Goal: Answer question/provide support: Share knowledge or assist other users

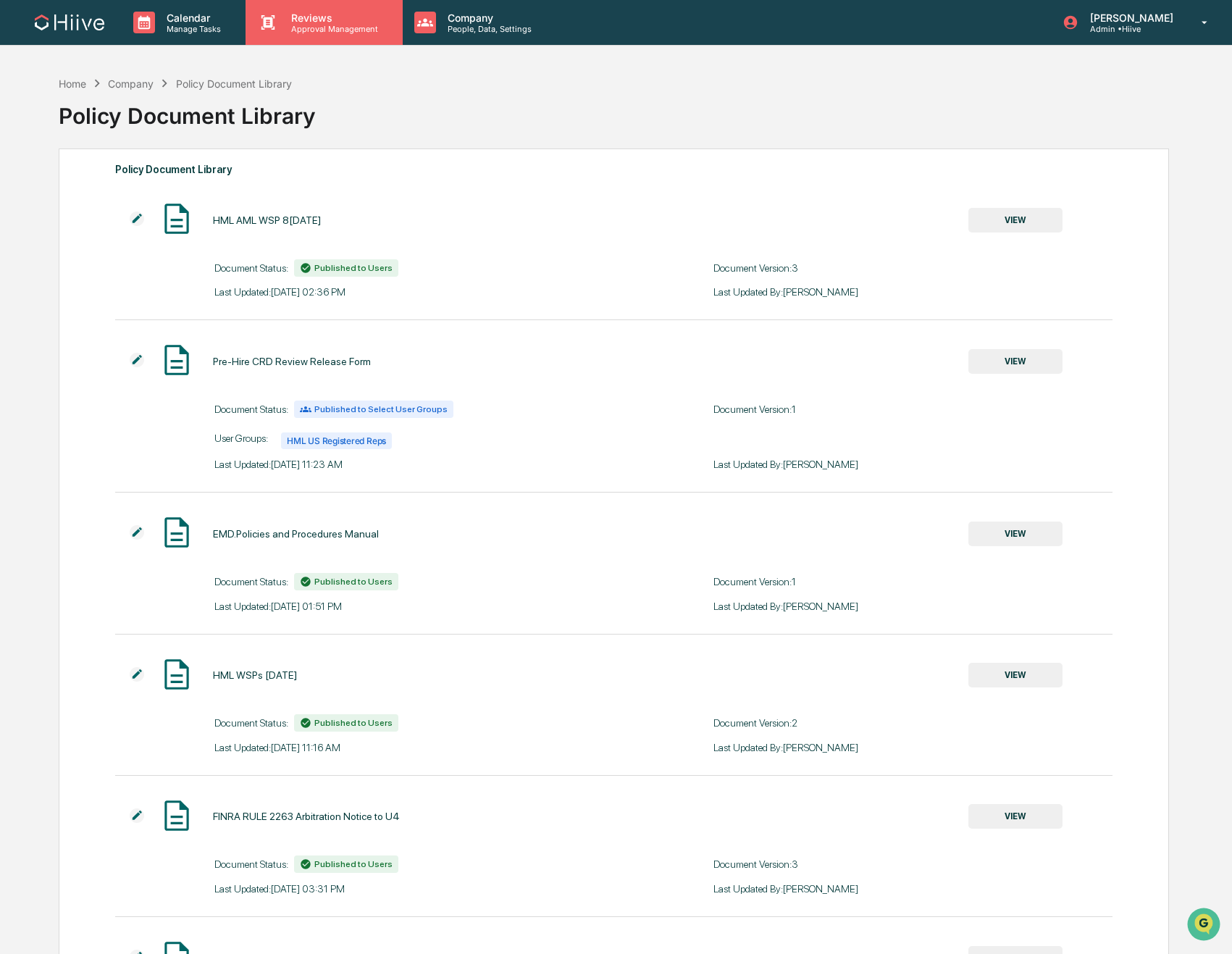
click at [339, 22] on p "Reviews" at bounding box center [332, 18] width 105 height 12
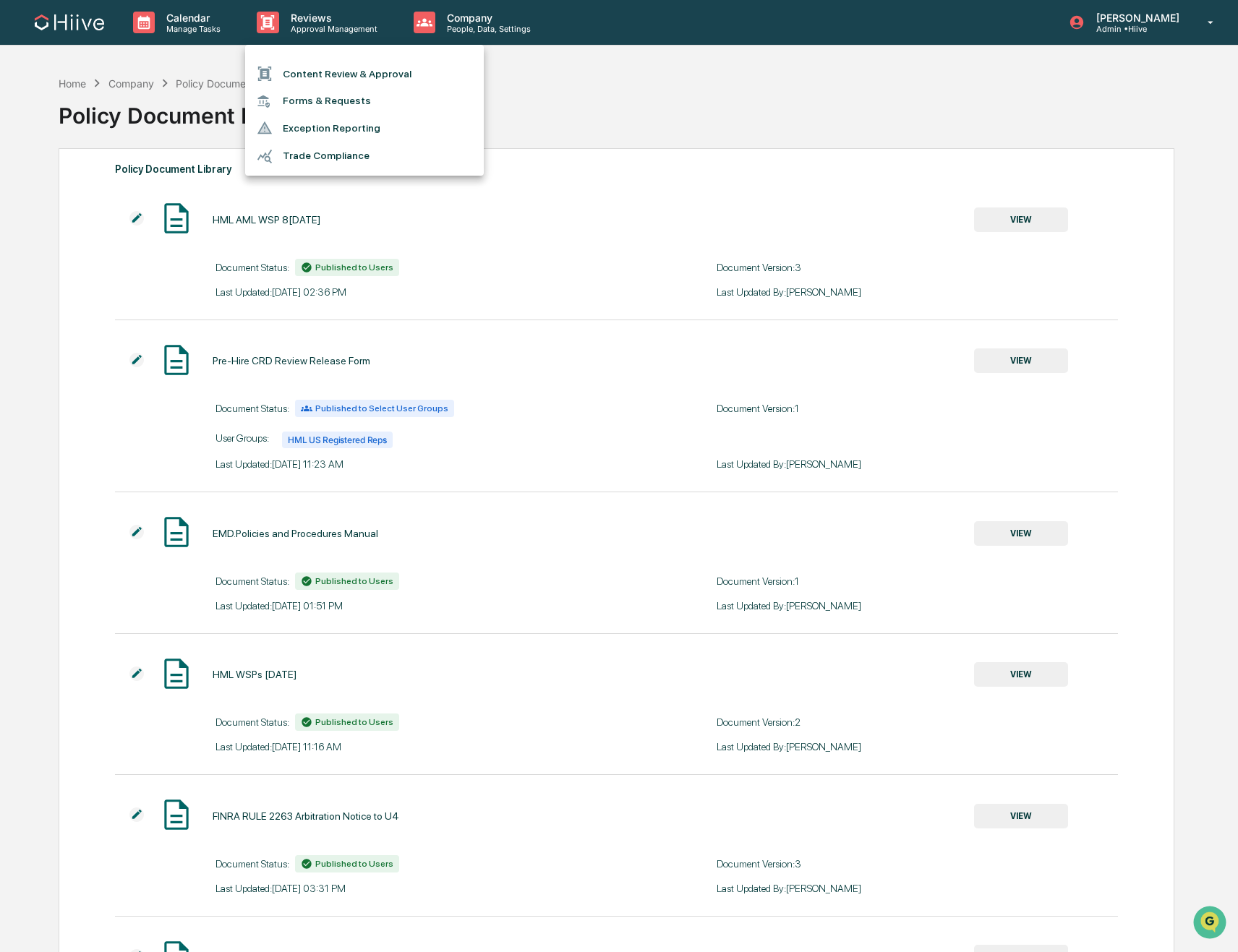
click at [308, 77] on li "Content Review & Approval" at bounding box center [364, 74] width 239 height 27
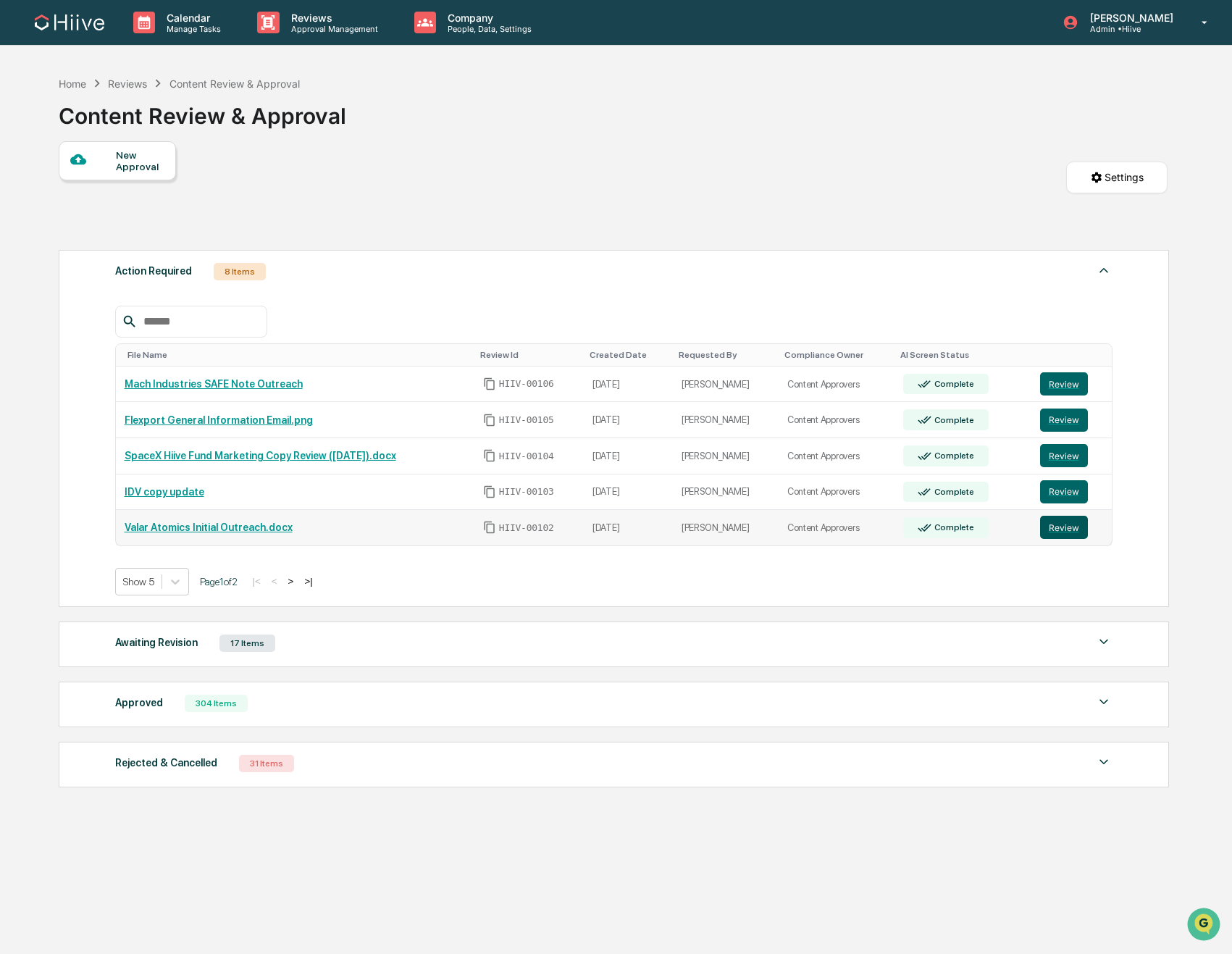
click at [1063, 527] on button "Review" at bounding box center [1064, 527] width 48 height 23
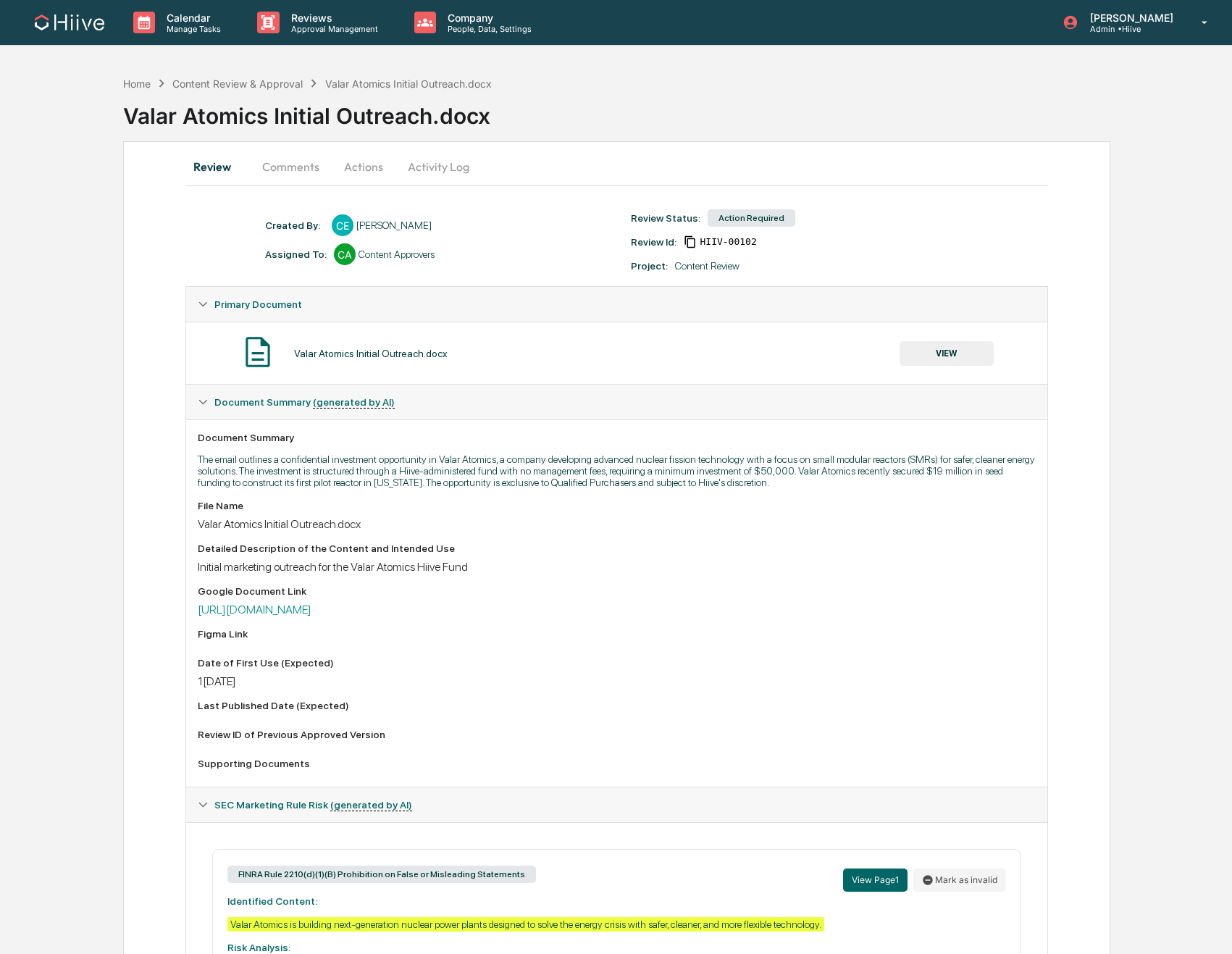
click at [279, 165] on button "Comments" at bounding box center [291, 166] width 81 height 35
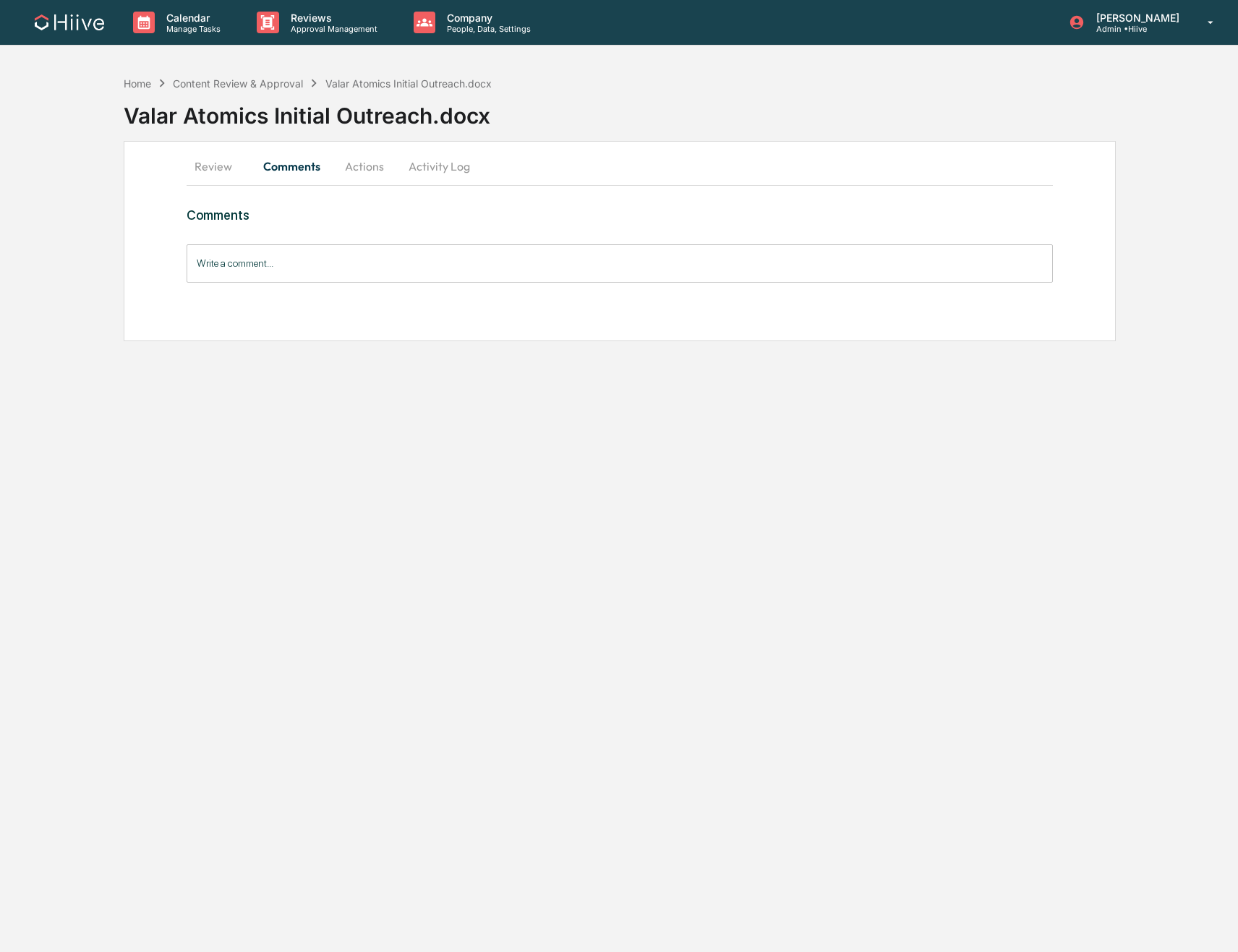
click at [188, 166] on button "Review" at bounding box center [219, 166] width 65 height 35
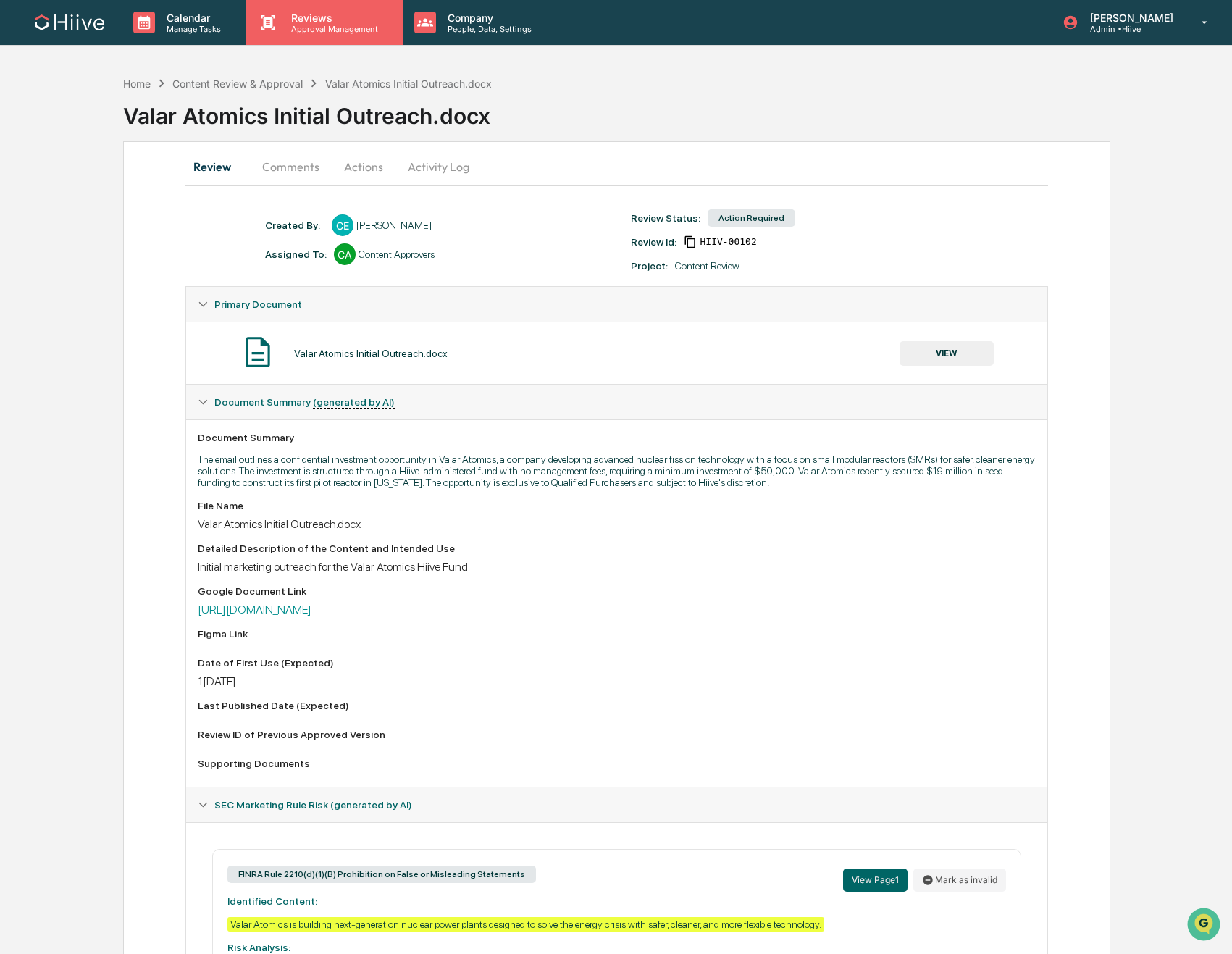
click at [306, 34] on div "Reviews Approval Management" at bounding box center [323, 22] width 157 height 45
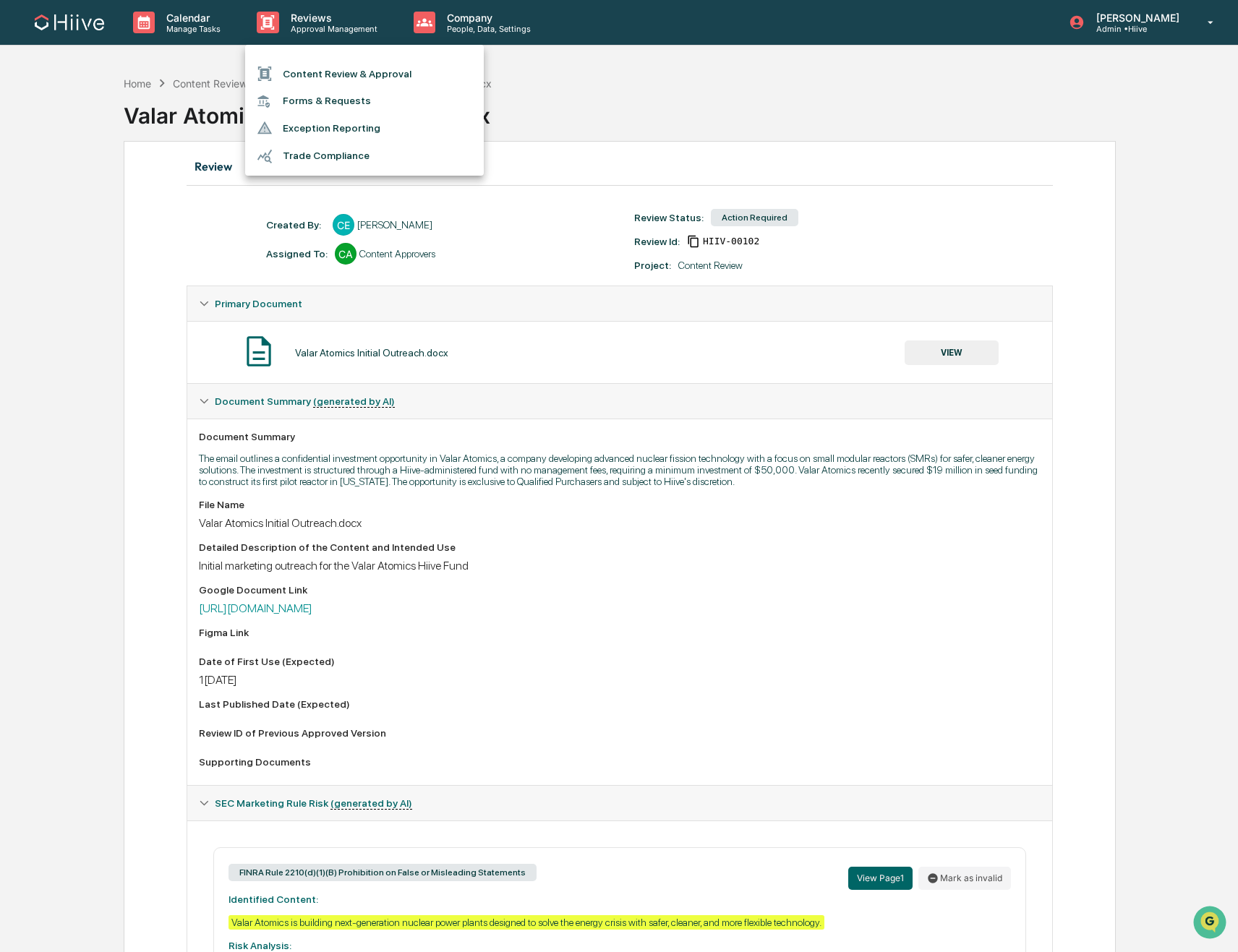
click at [304, 68] on li "Content Review & Approval" at bounding box center [364, 74] width 239 height 27
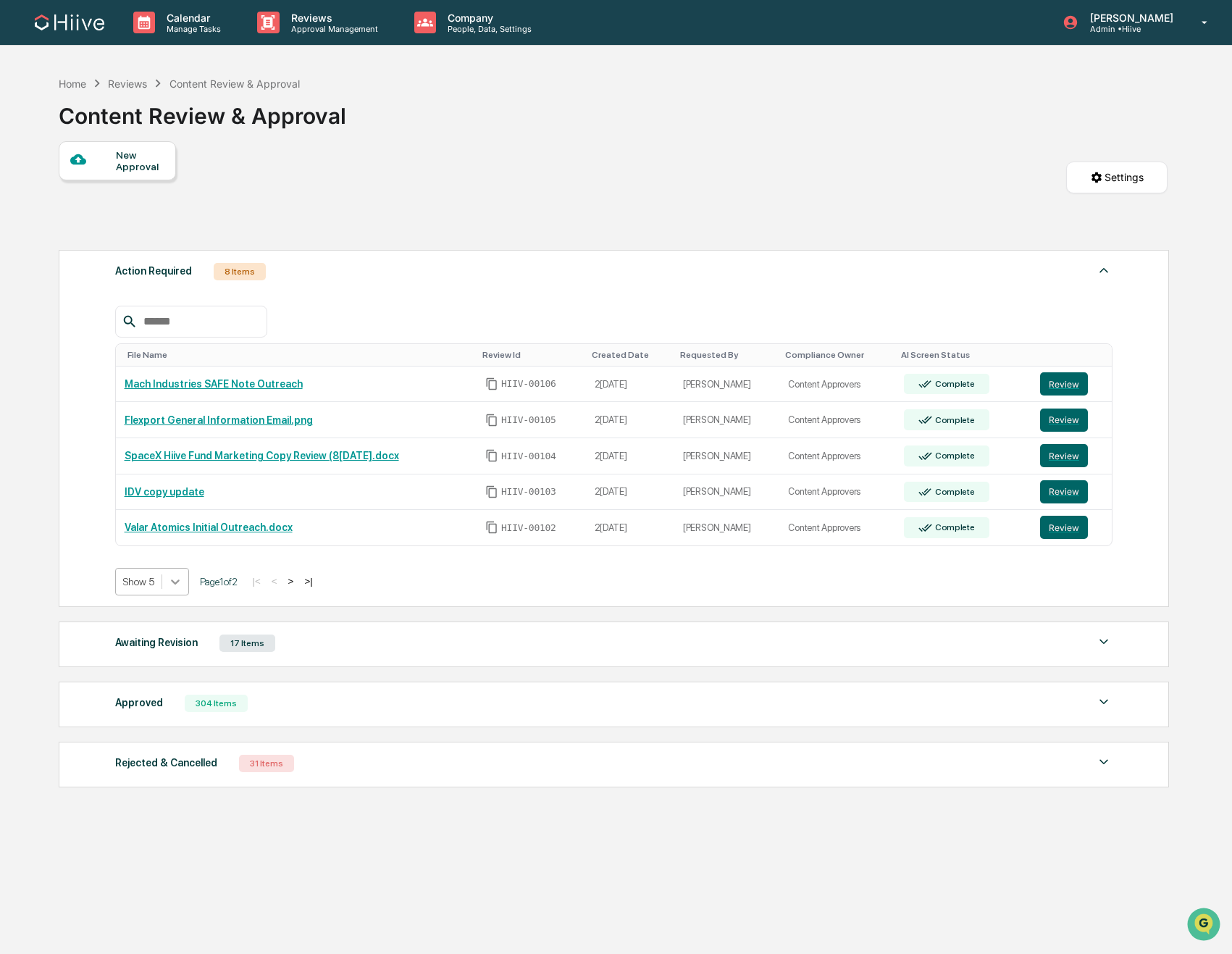
click at [174, 585] on icon at bounding box center [175, 581] width 15 height 15
click at [152, 642] on div "Show 10" at bounding box center [153, 639] width 77 height 23
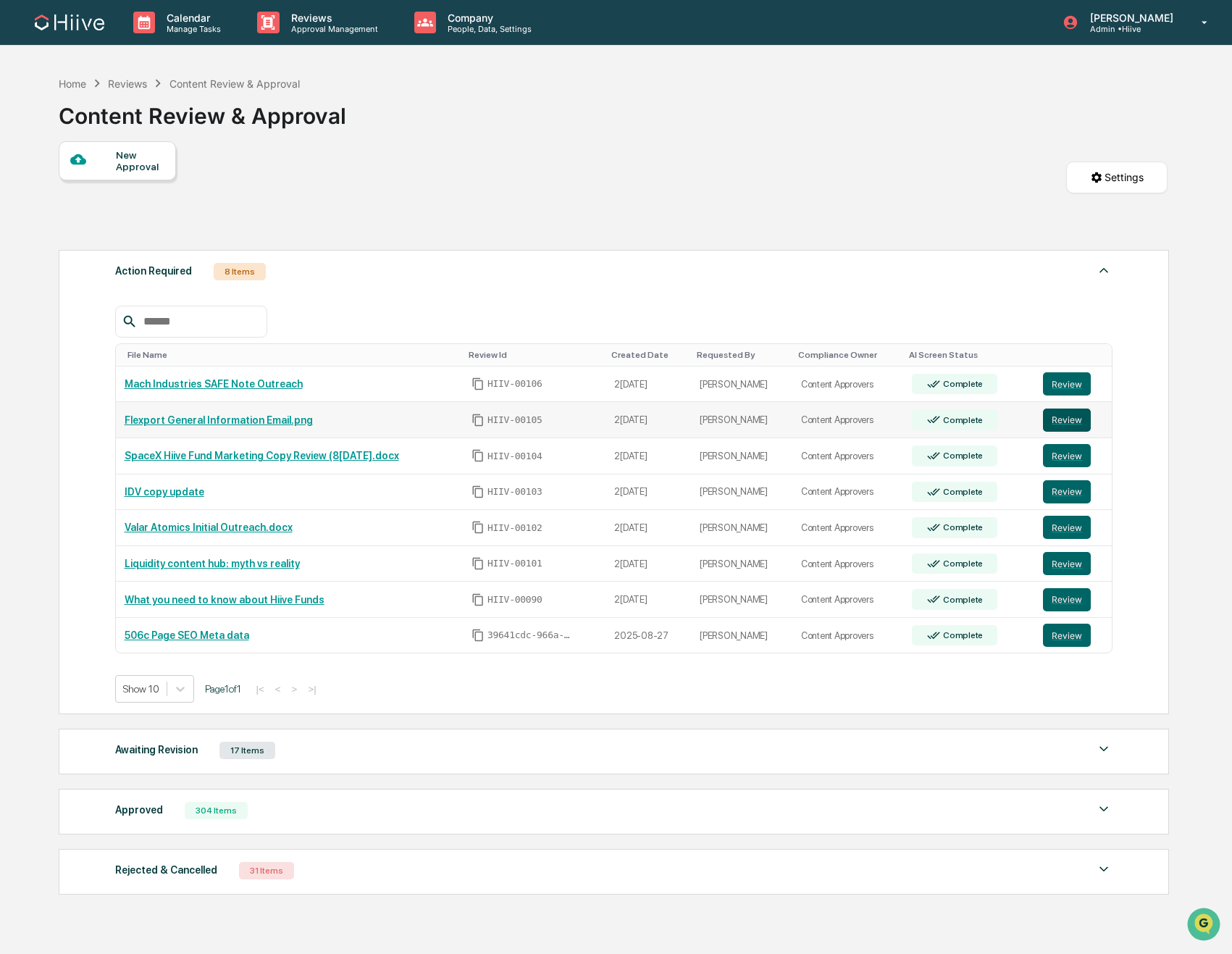
click at [1058, 417] on button "Review" at bounding box center [1067, 420] width 48 height 23
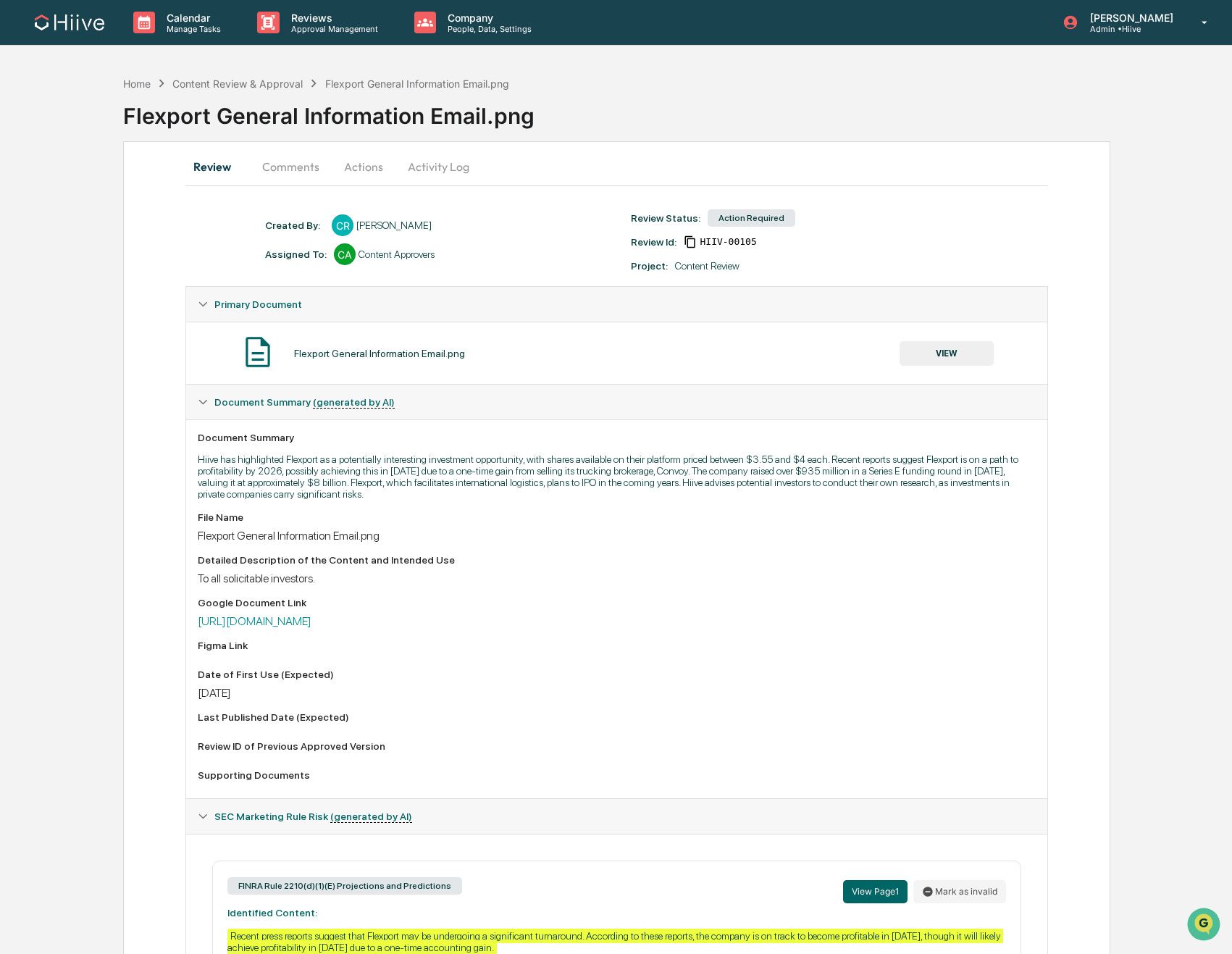
click at [923, 357] on button "VIEW" at bounding box center [947, 353] width 94 height 25
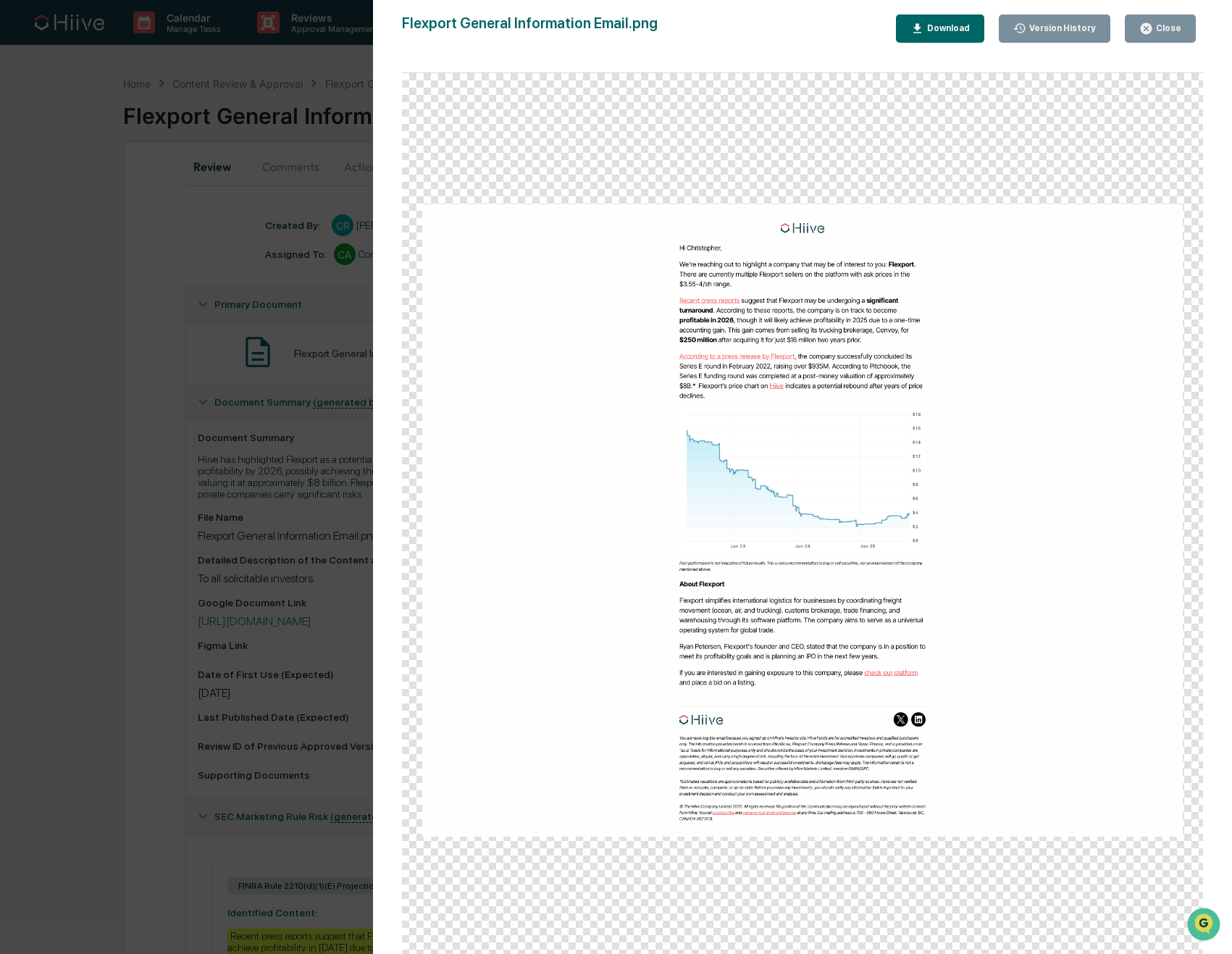
click at [121, 412] on div "Version History 10/08/2025, 10:58 PM Caroline Ramsay Flexport General Informati…" at bounding box center [616, 477] width 1232 height 954
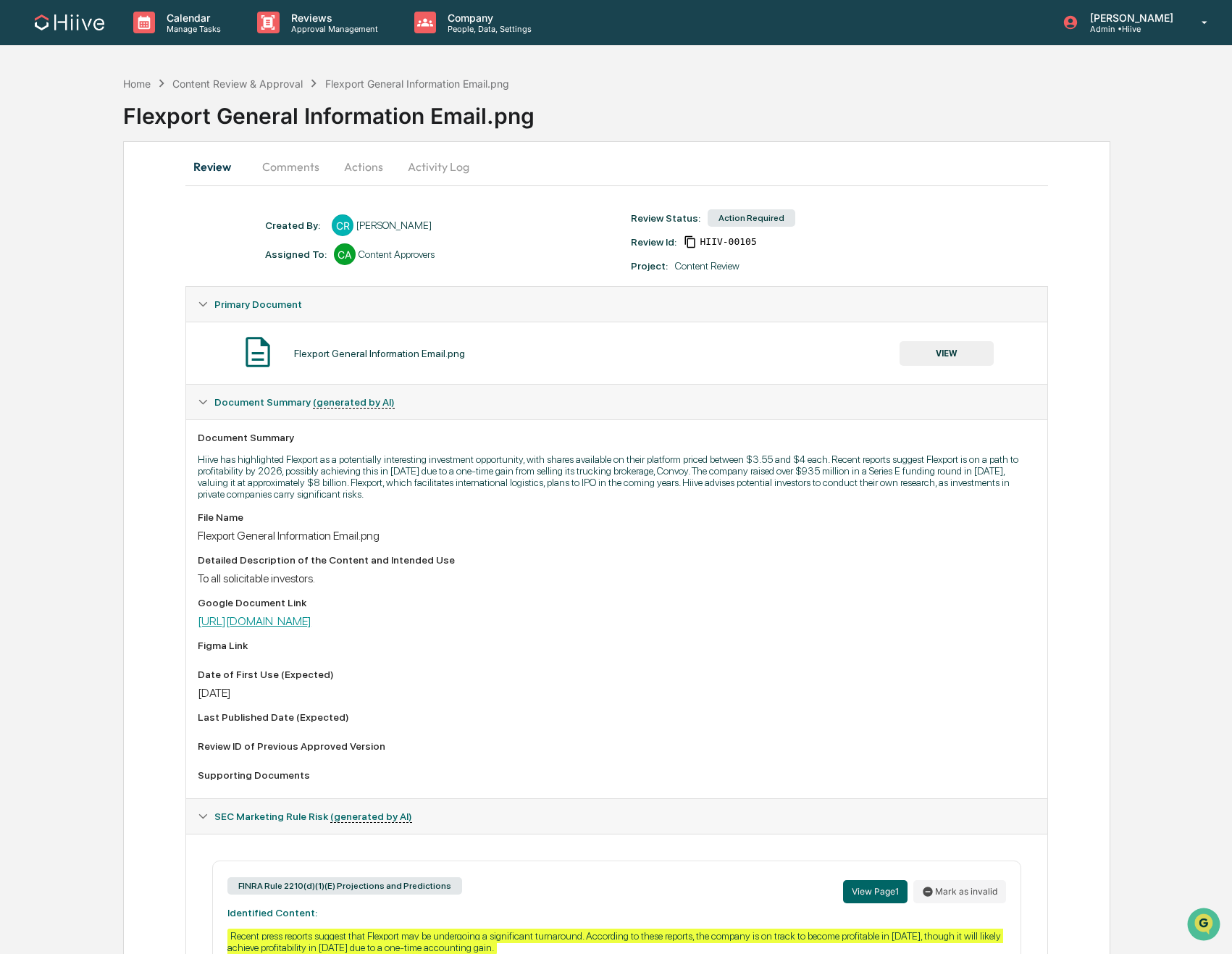
click at [311, 625] on link "https://docs.google.com/document/d/19h_R7EM0YxasEWJWYGe2_pS_YSJinwQuRSzrrow4o_g…" at bounding box center [255, 621] width 114 height 14
click at [293, 161] on button "Comments" at bounding box center [291, 166] width 81 height 35
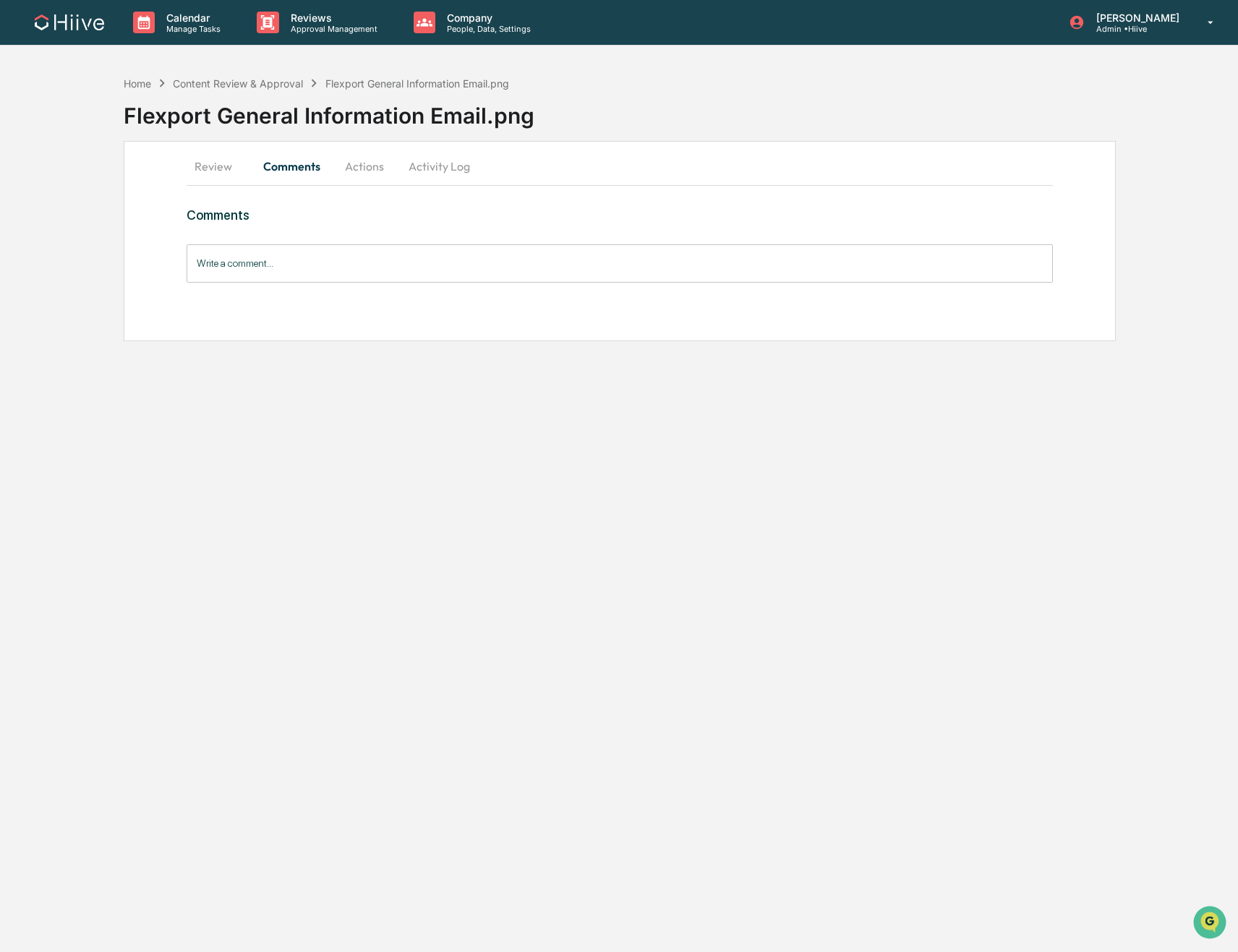
click at [367, 168] on button "Actions" at bounding box center [364, 166] width 65 height 35
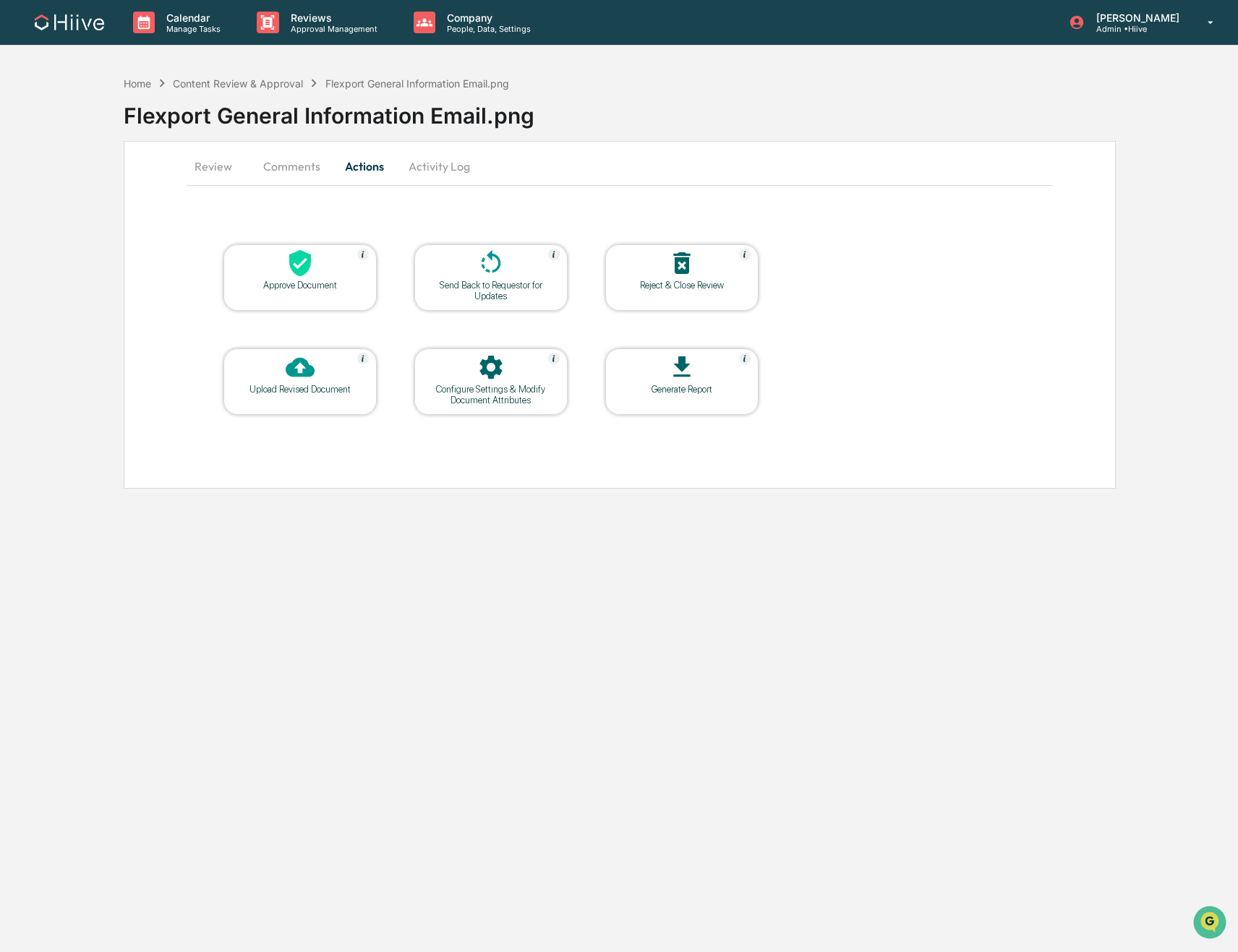
click at [416, 174] on button "Activity Log" at bounding box center [439, 166] width 85 height 35
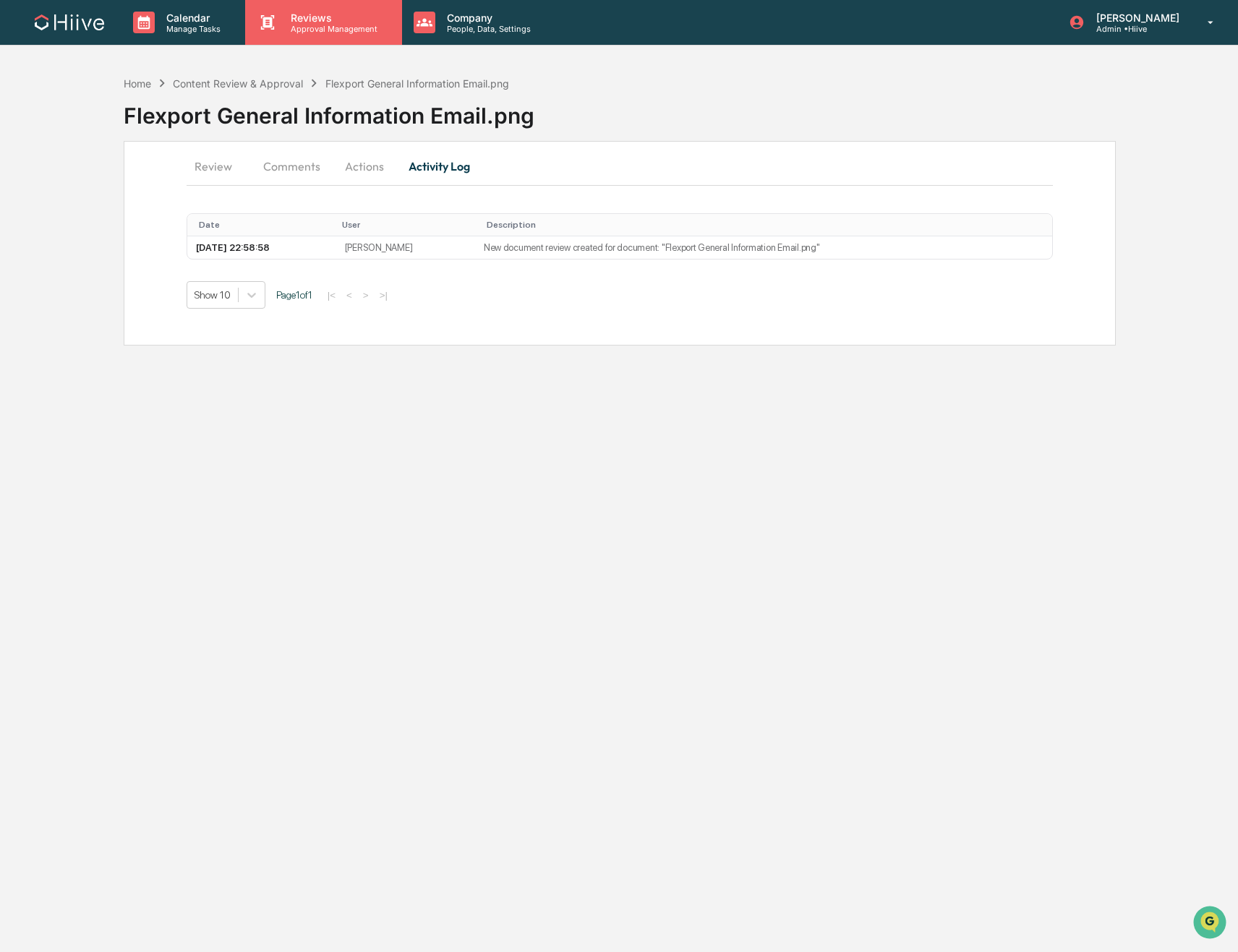
click at [302, 33] on p "Approval Management" at bounding box center [331, 29] width 105 height 10
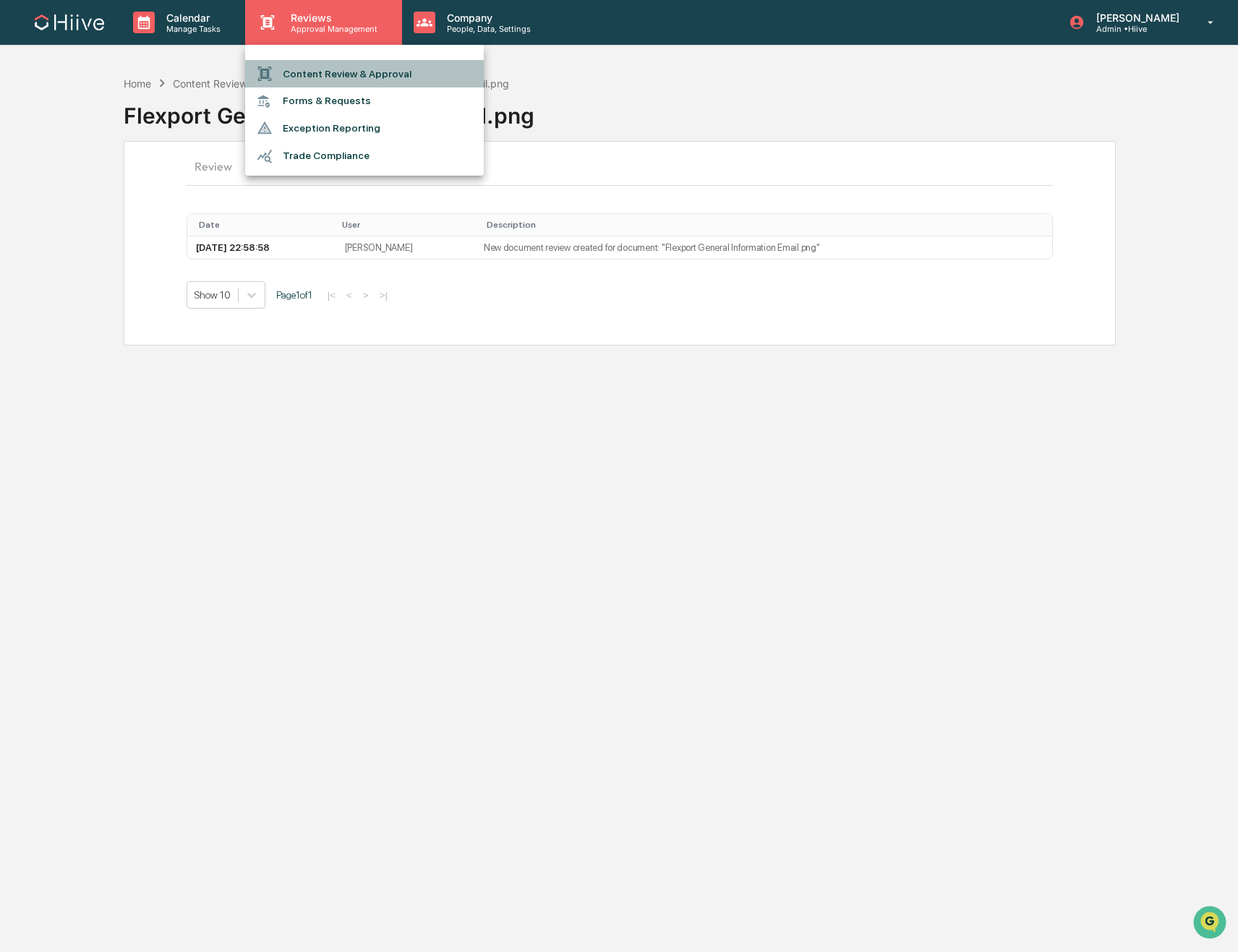
click at [310, 81] on li "Content Review & Approval" at bounding box center [364, 74] width 239 height 27
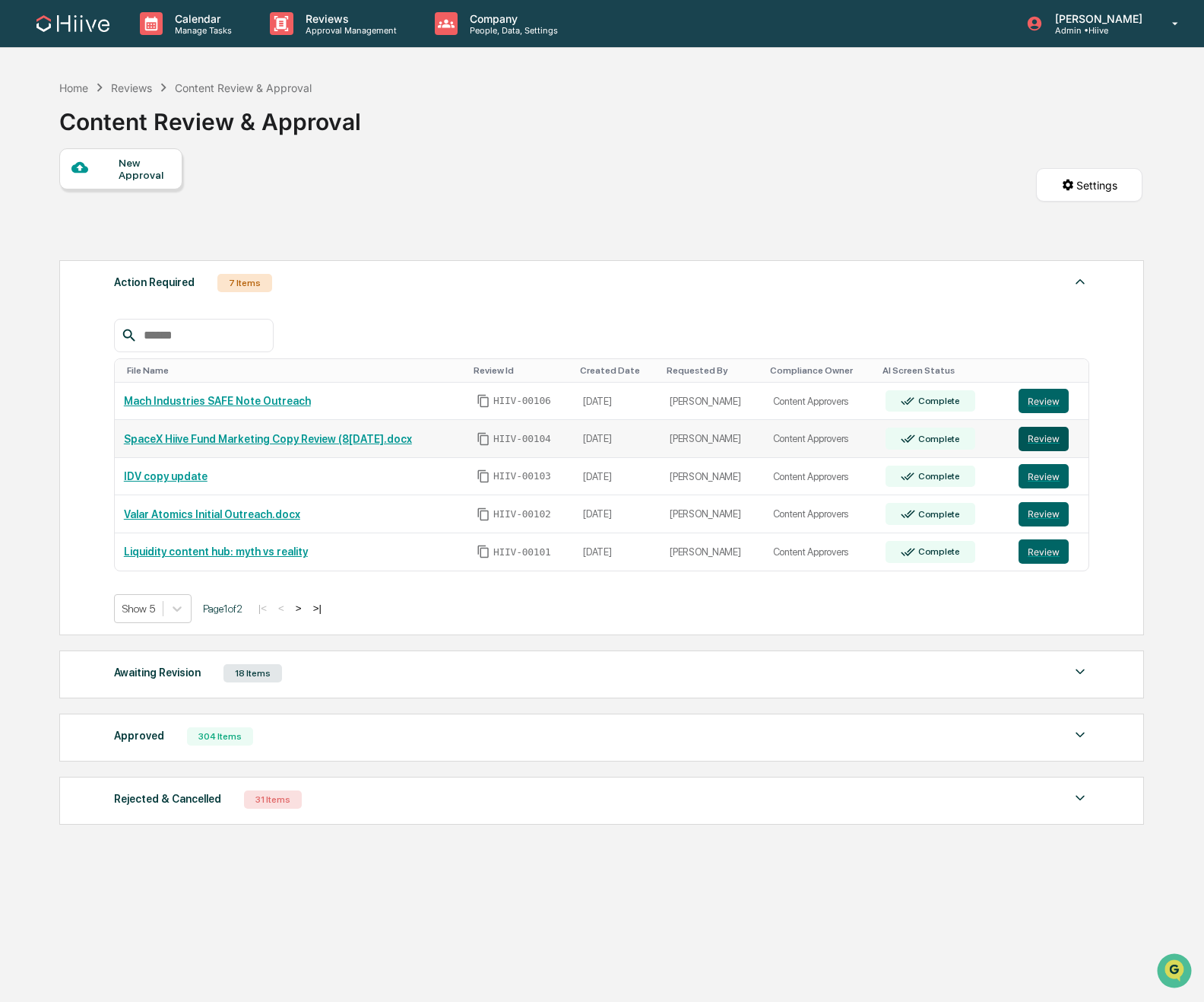
click at [1032, 437] on button "Review" at bounding box center [1044, 438] width 50 height 24
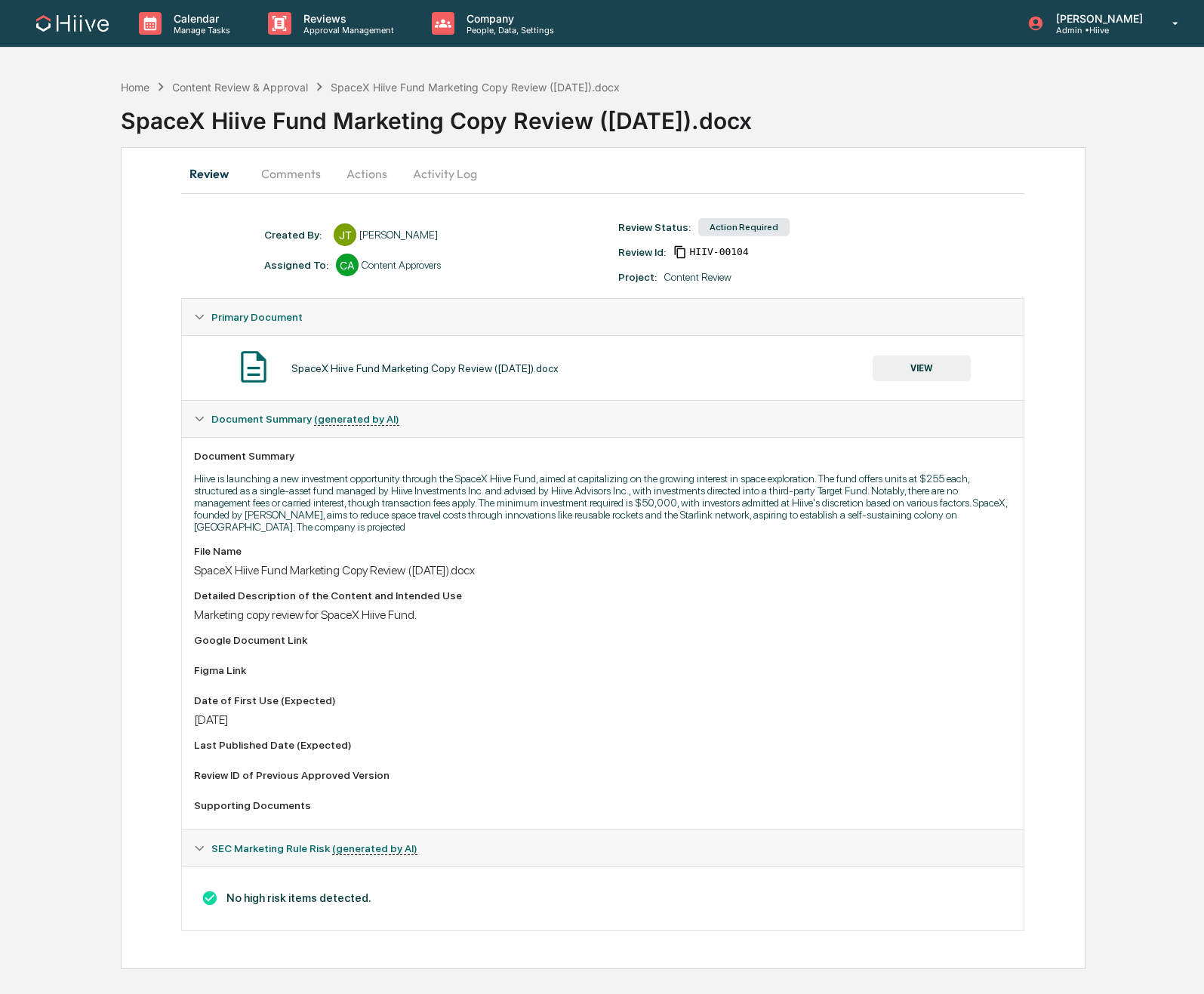
click at [916, 366] on button "VIEW" at bounding box center [922, 368] width 98 height 26
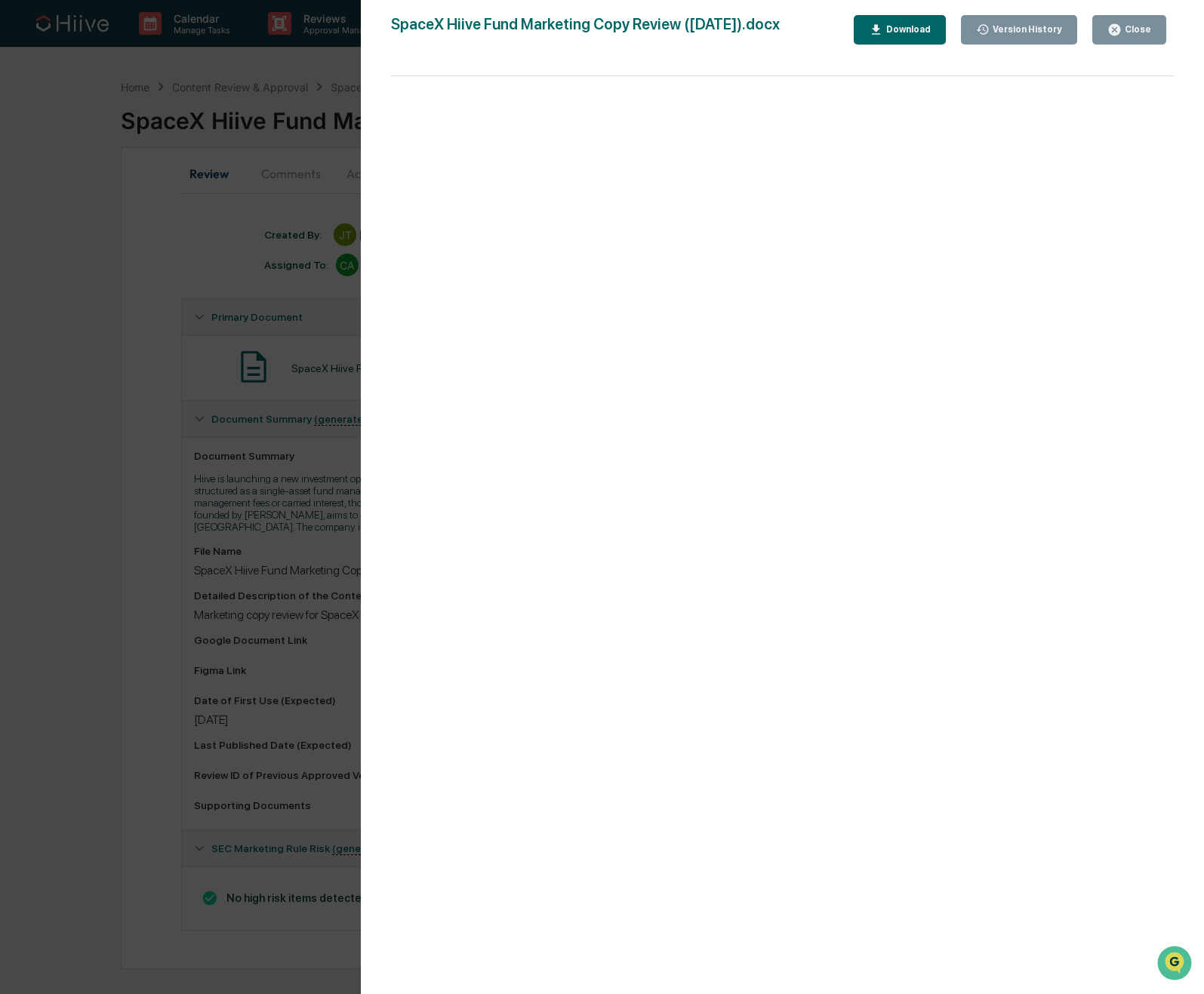
click at [237, 497] on div "Version History 10/08/2025, 10:31 PM James Tucker SpaceX Hiive Fund Marketing C…" at bounding box center [602, 497] width 1204 height 994
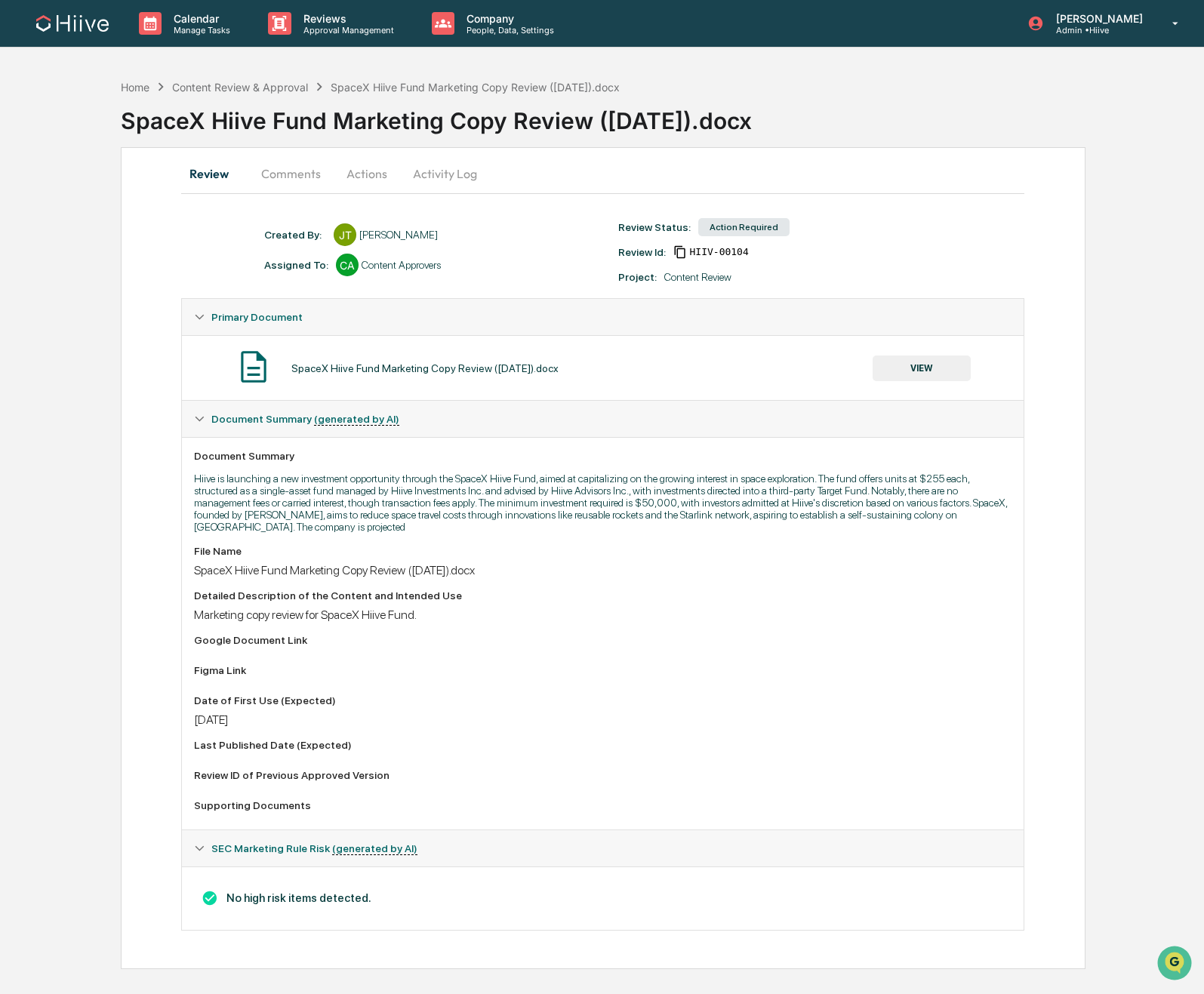
click at [913, 372] on button "VIEW" at bounding box center [922, 368] width 98 height 26
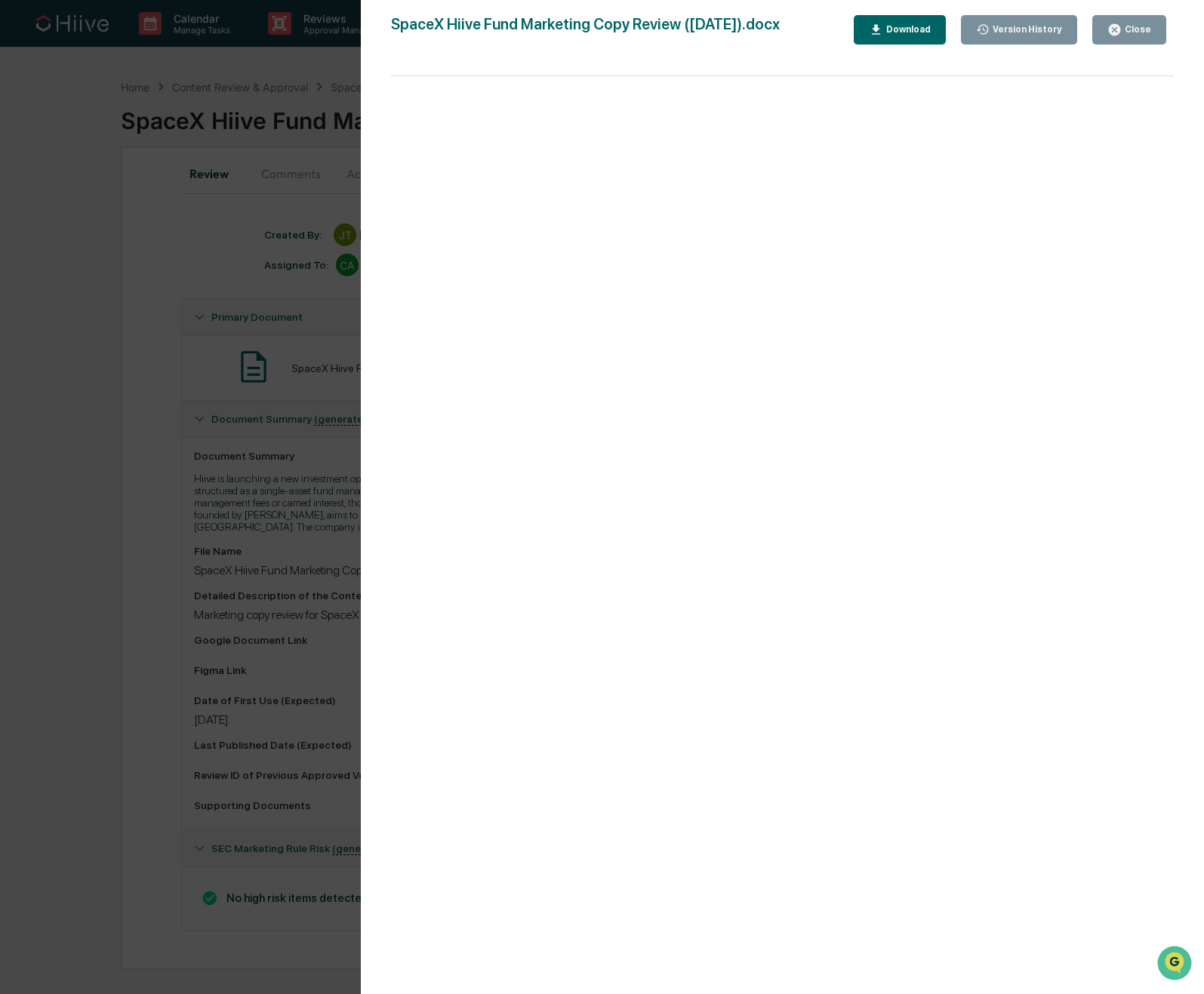
click at [158, 491] on div "Version History 10/08/2025, 10:31 PM James Tucker SpaceX Hiive Fund Marketing C…" at bounding box center [602, 497] width 1204 height 994
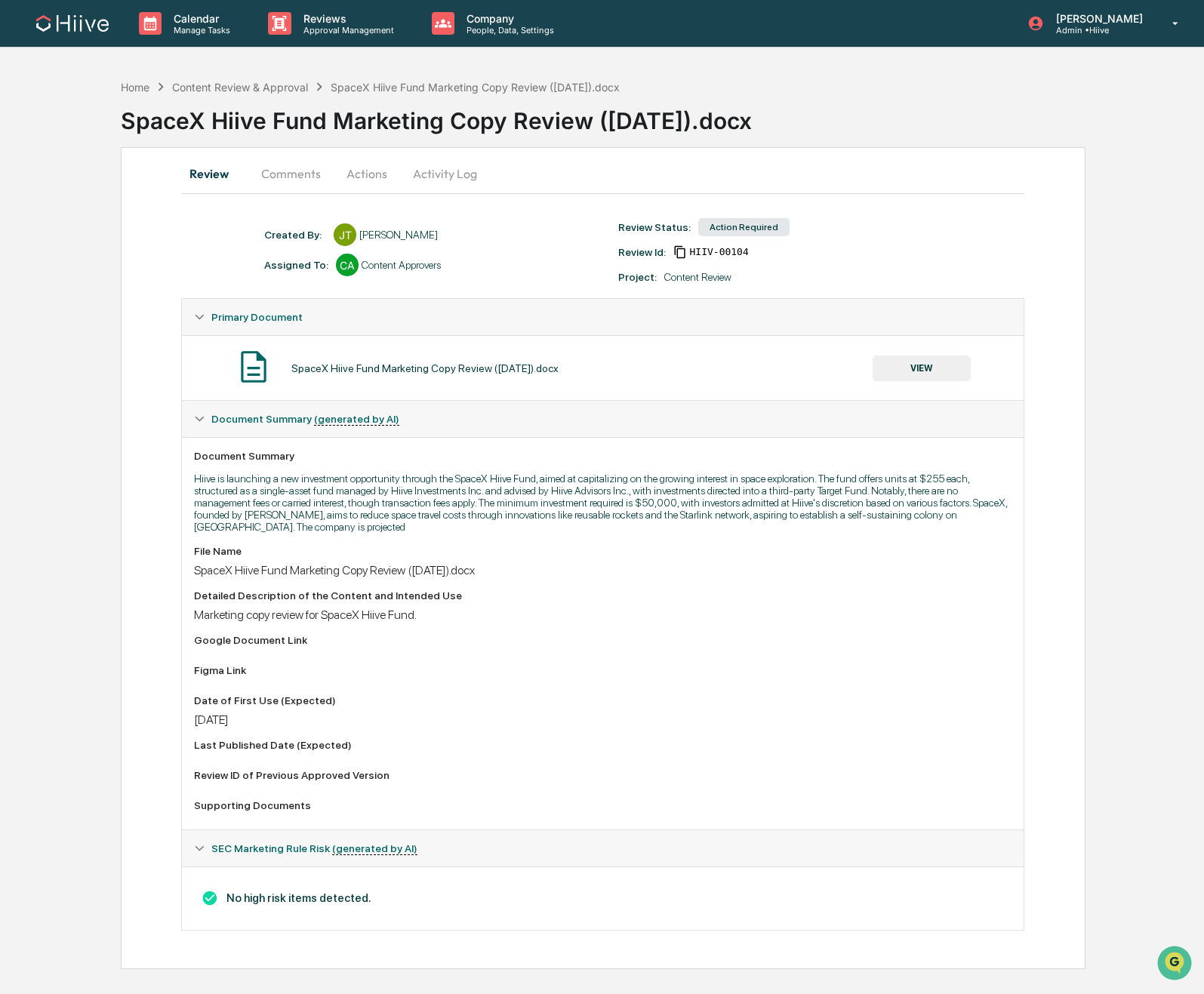
click at [295, 175] on button "Comments" at bounding box center [291, 173] width 84 height 37
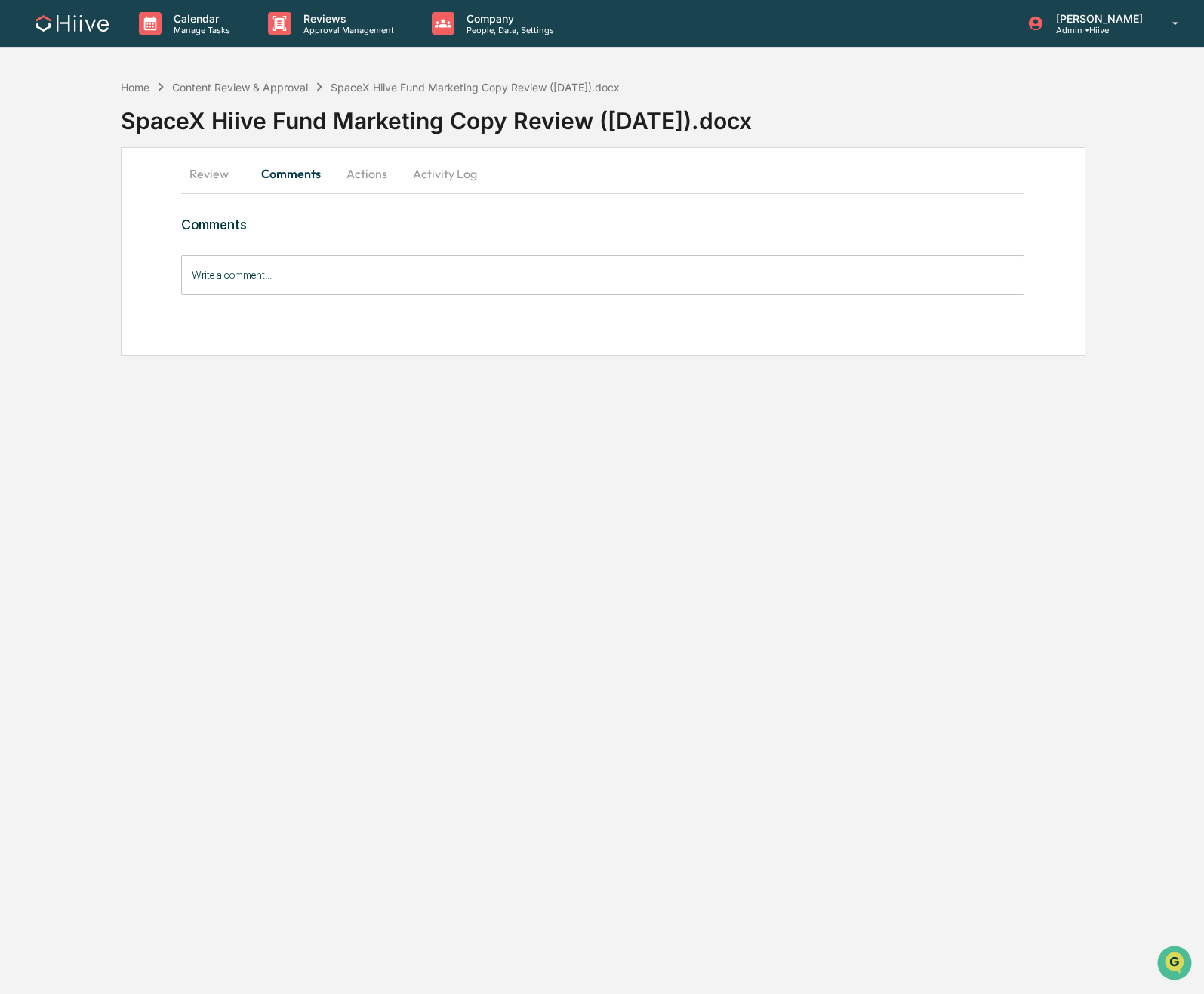
click at [317, 278] on input "Write a comment..." at bounding box center [603, 275] width 843 height 40
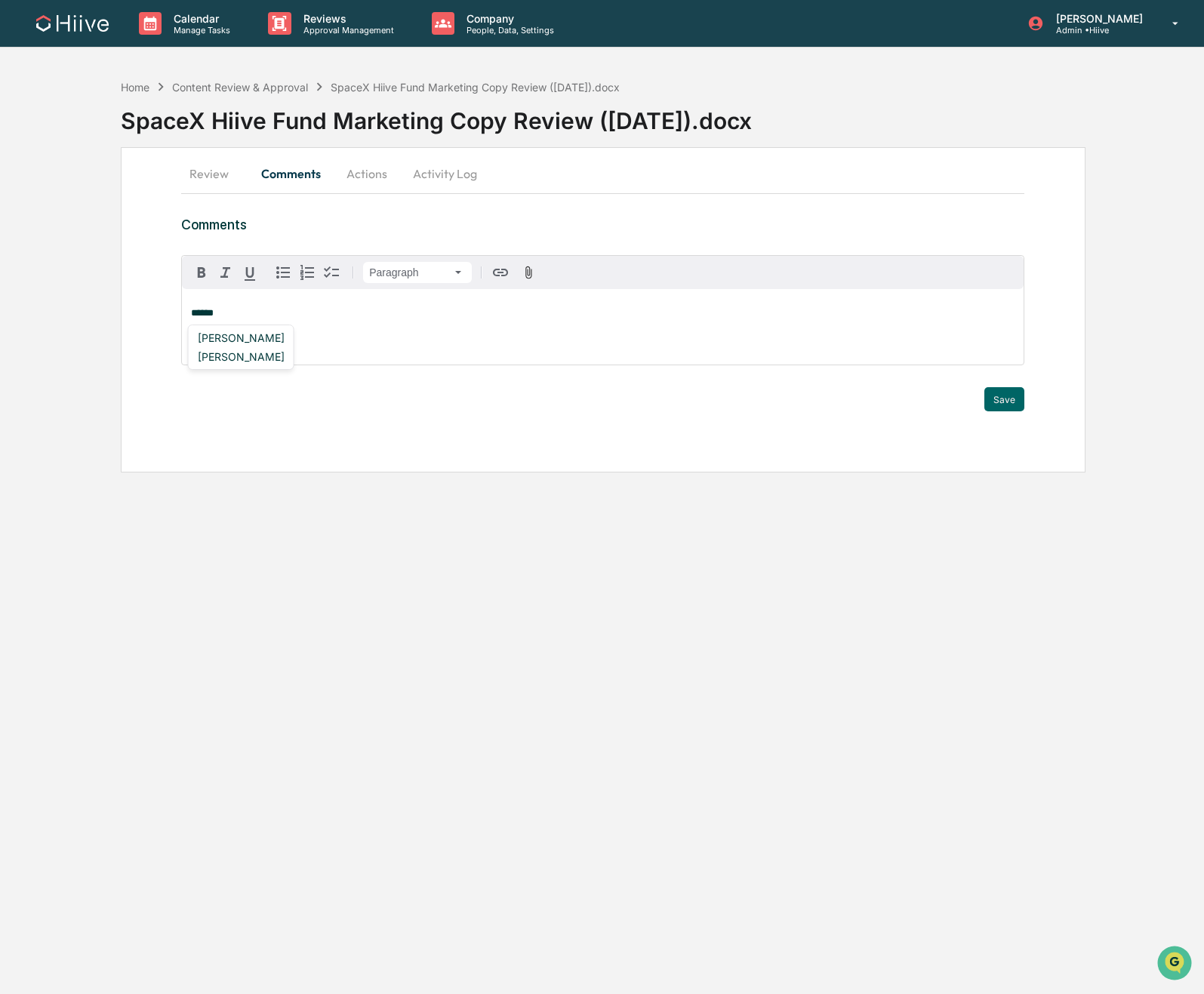
click at [212, 165] on button "Review" at bounding box center [215, 173] width 68 height 37
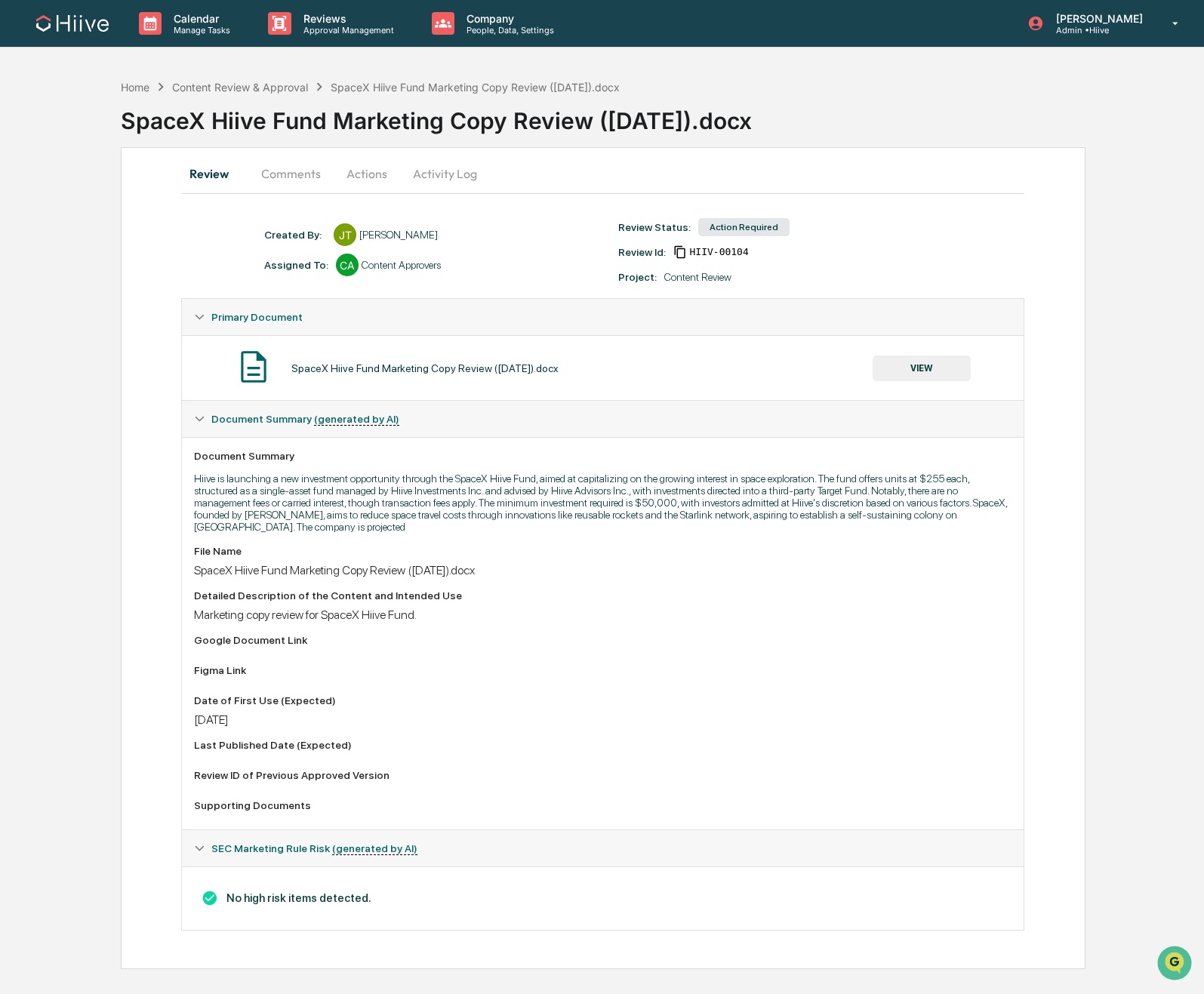
click at [288, 173] on button "Comments" at bounding box center [291, 173] width 84 height 37
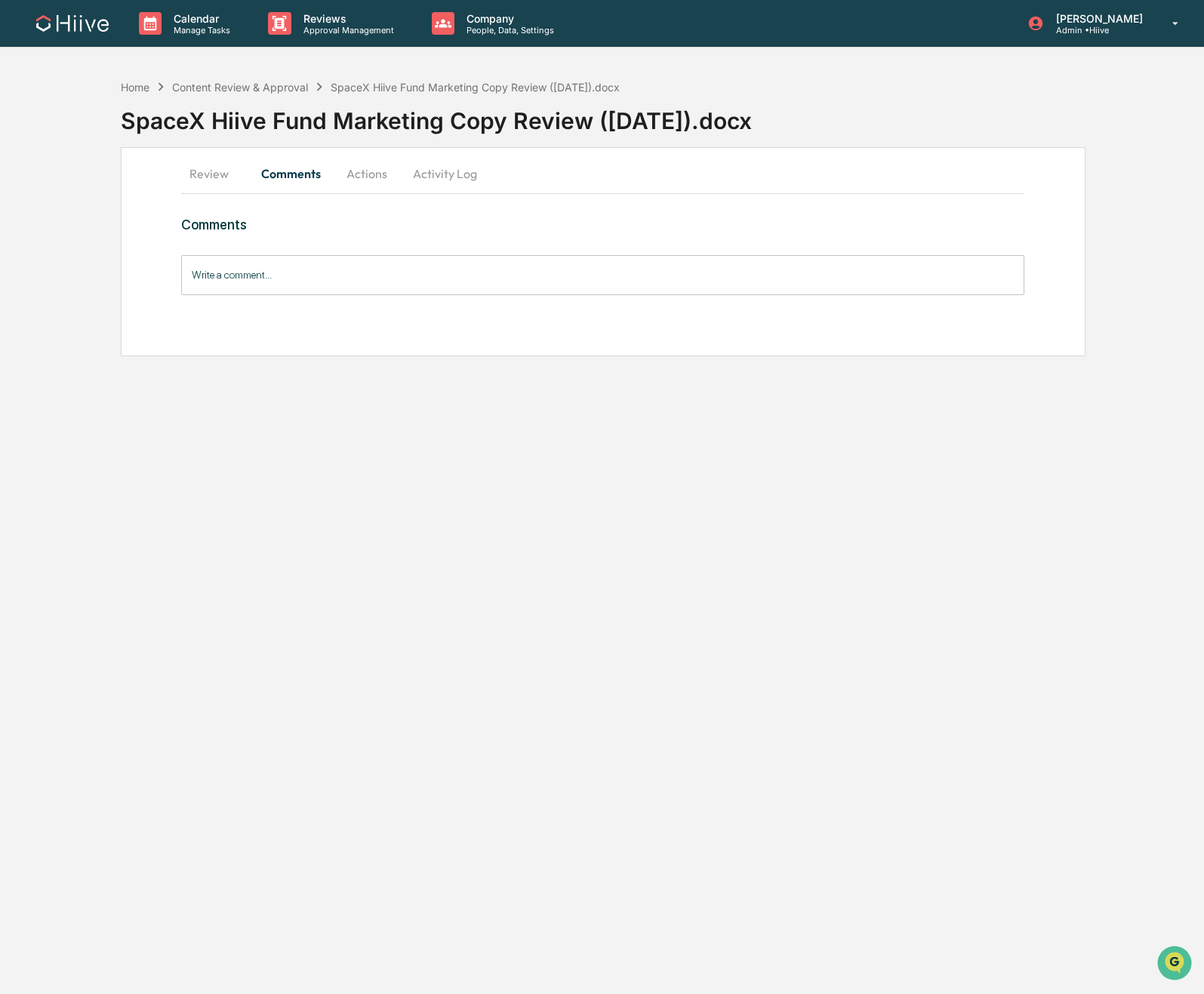
click at [267, 282] on input "Write a comment..." at bounding box center [603, 275] width 843 height 40
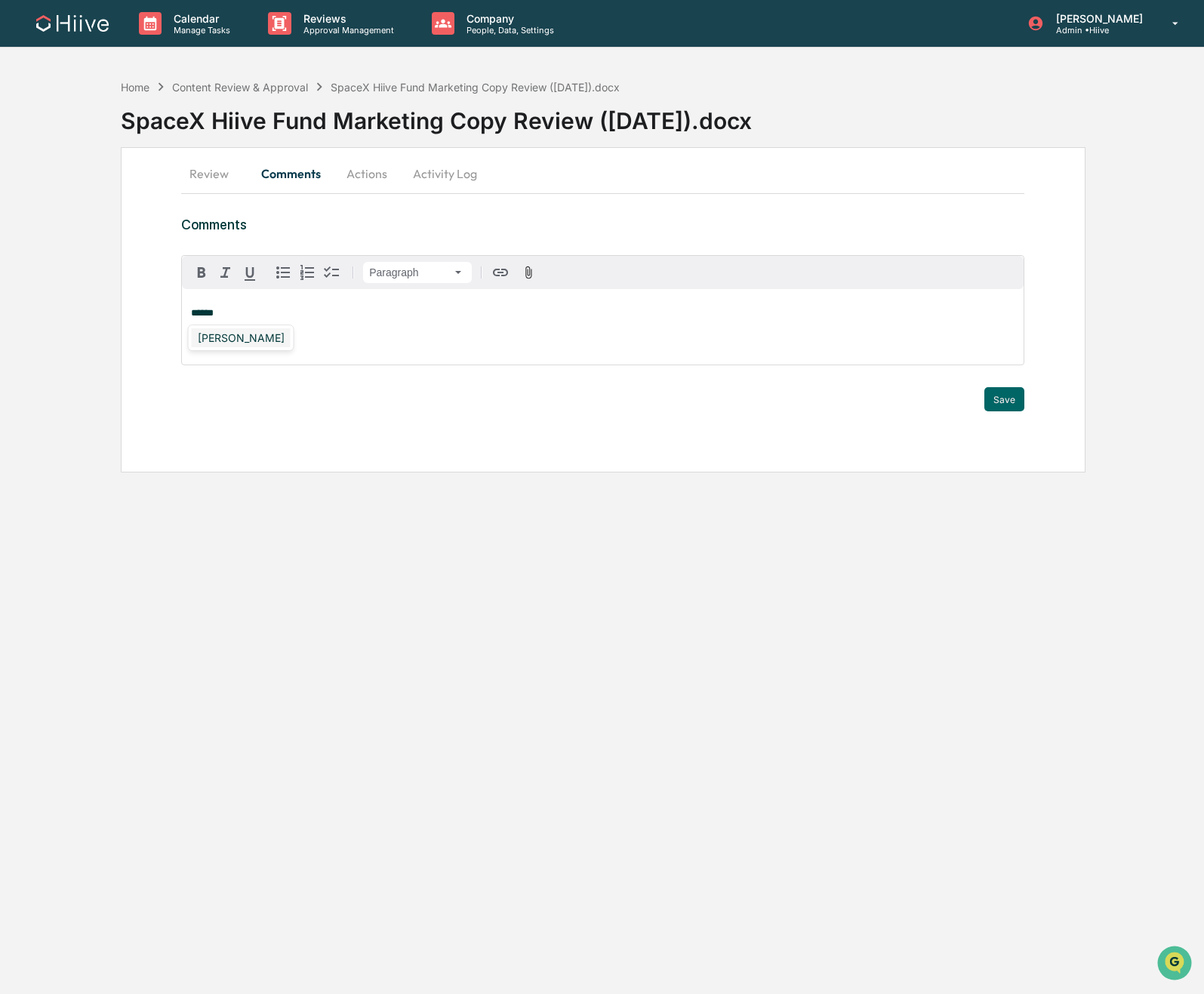
click at [229, 335] on div "[PERSON_NAME]" at bounding box center [241, 338] width 99 height 19
click at [330, 329] on div "**********" at bounding box center [603, 327] width 841 height 76
click at [991, 401] on button "Save" at bounding box center [1004, 398] width 40 height 24
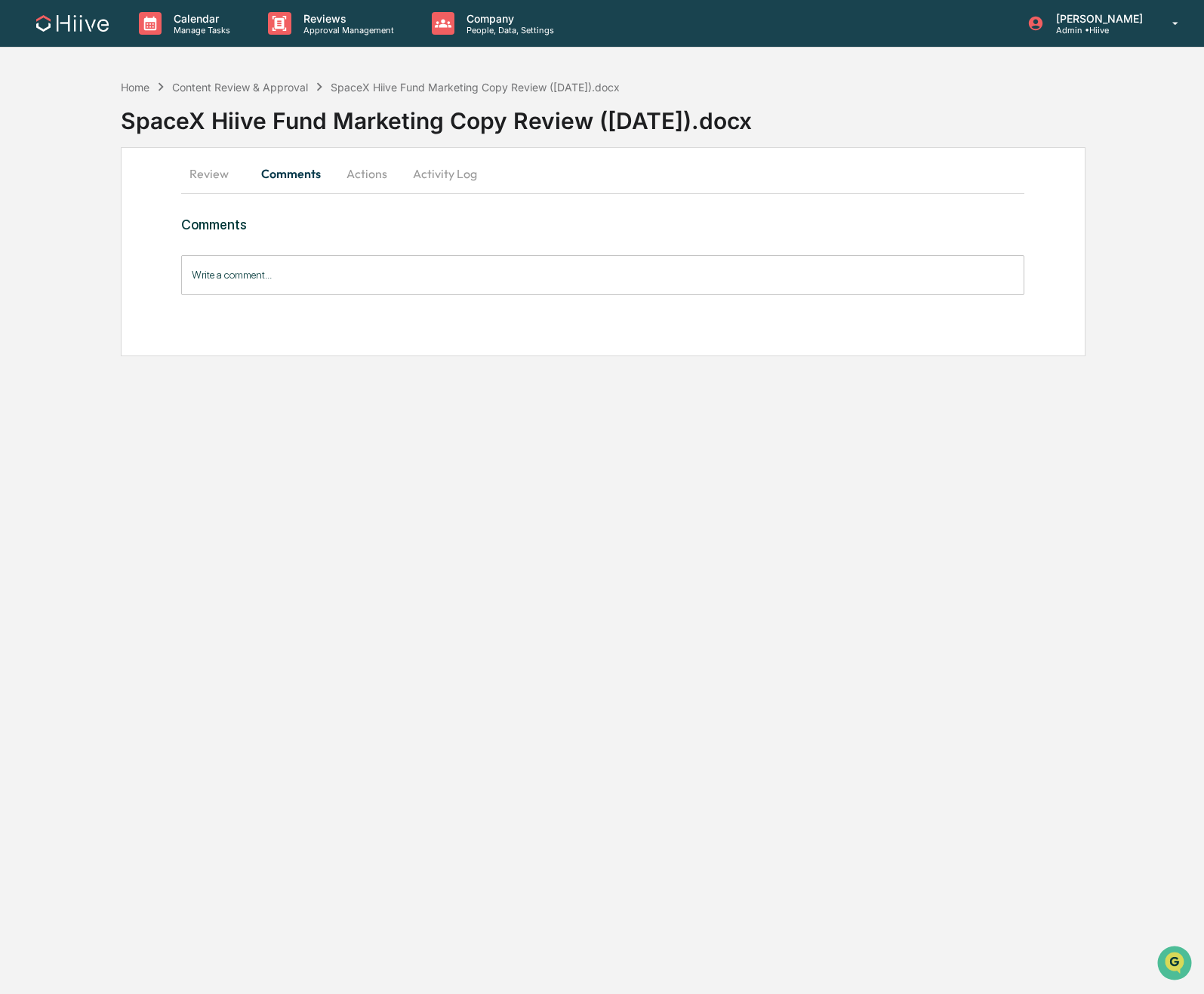
click at [66, 343] on div "Home Content Review & Approval SpaceX Hiive Fund Marketing Copy Review (8.10.25…" at bounding box center [602, 213] width 1204 height 285
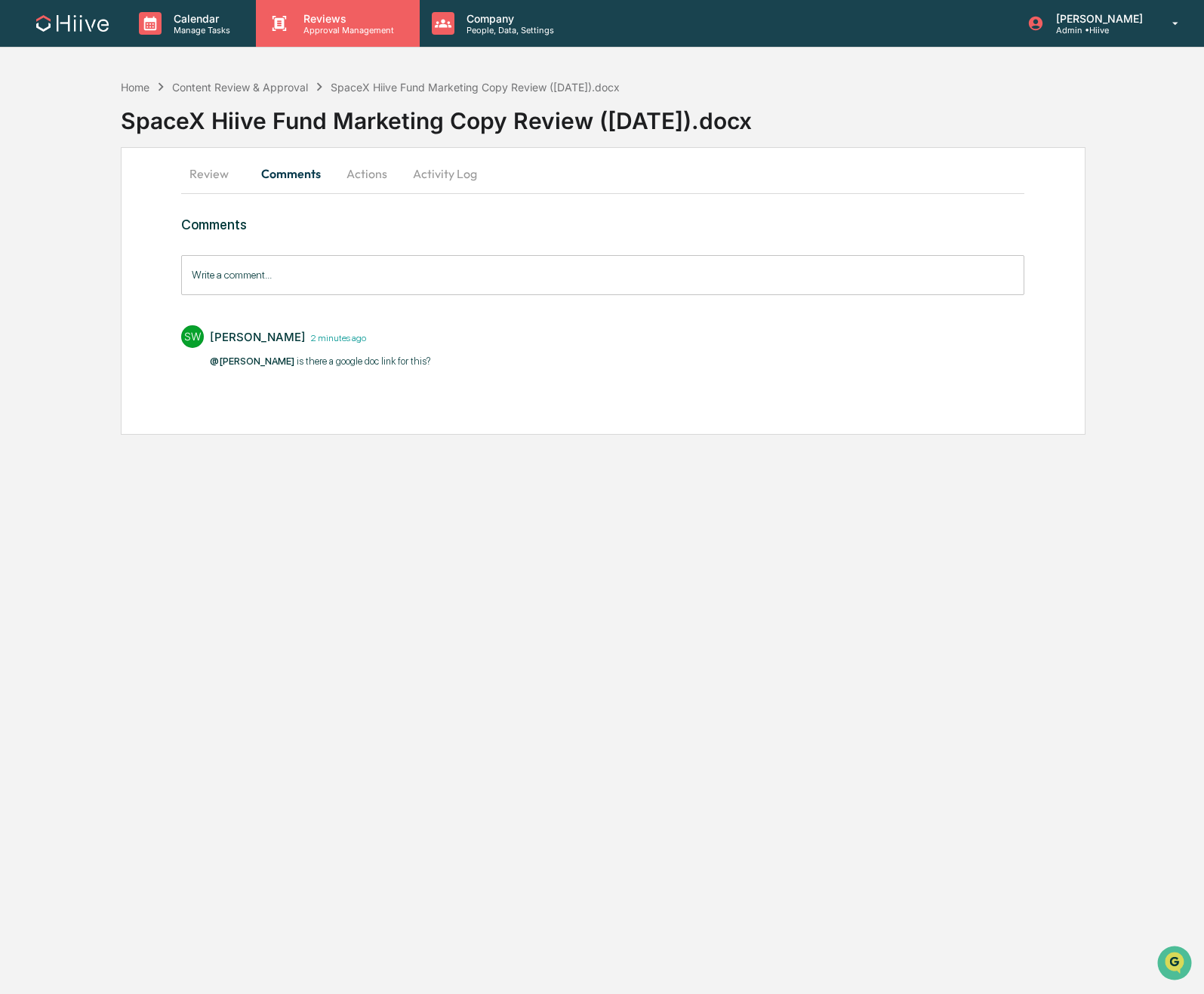
click at [355, 25] on p "Approval Management" at bounding box center [346, 30] width 110 height 11
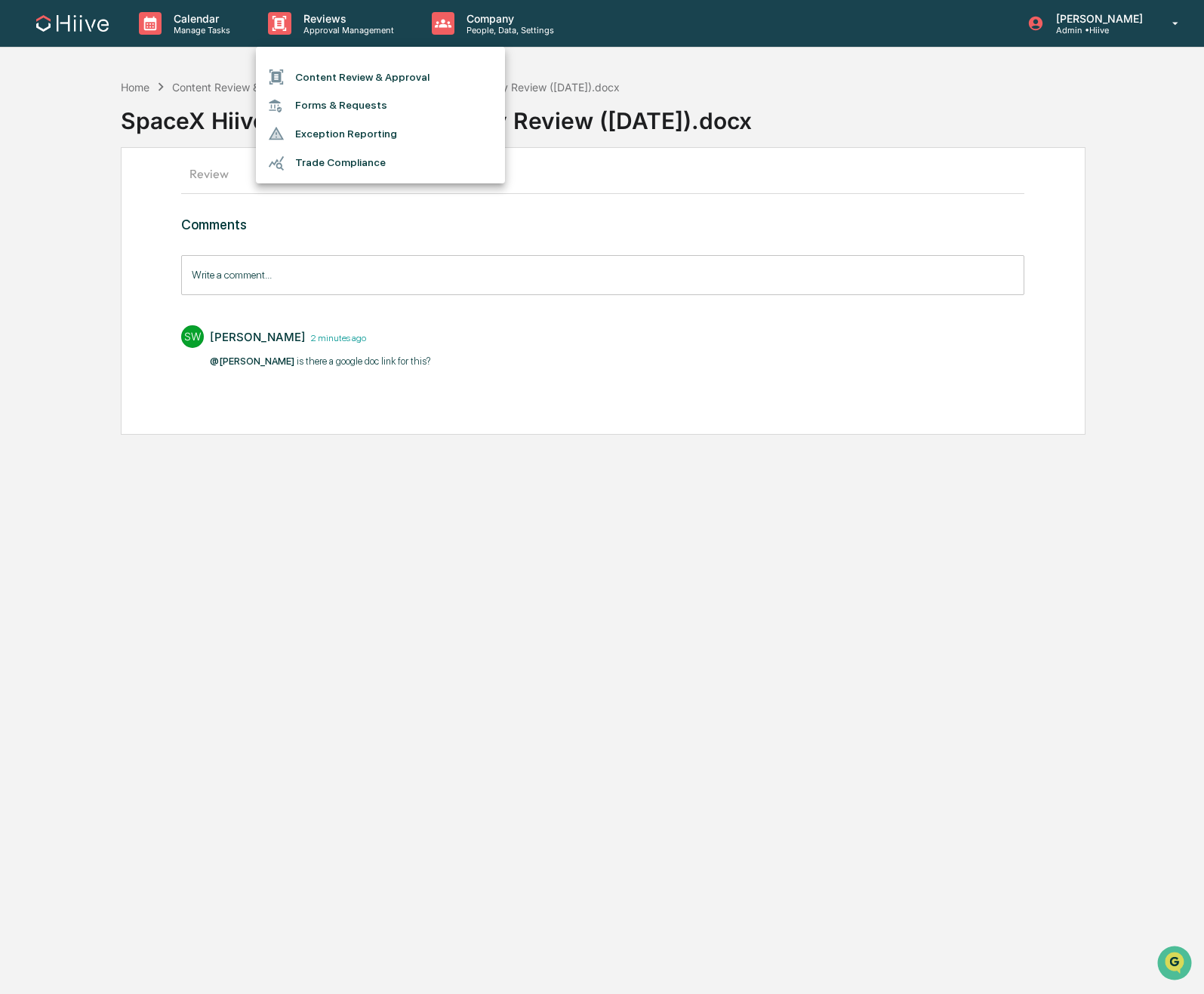
click at [348, 79] on li "Content Review & Approval" at bounding box center [380, 77] width 249 height 29
